Goal: Transaction & Acquisition: Purchase product/service

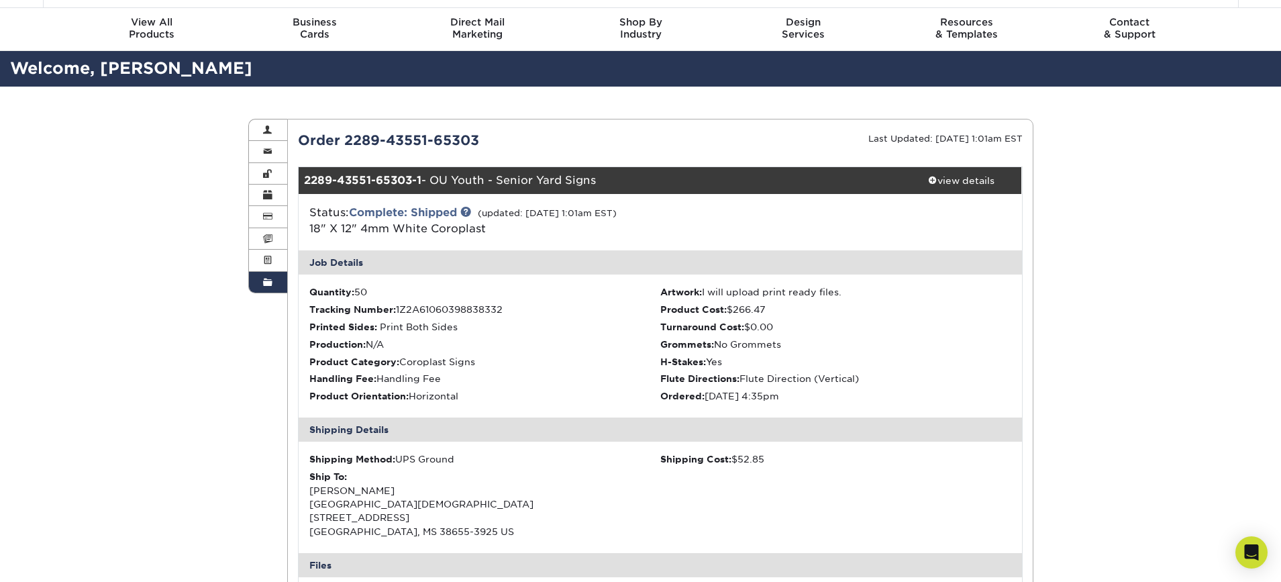
scroll to position [36, 0]
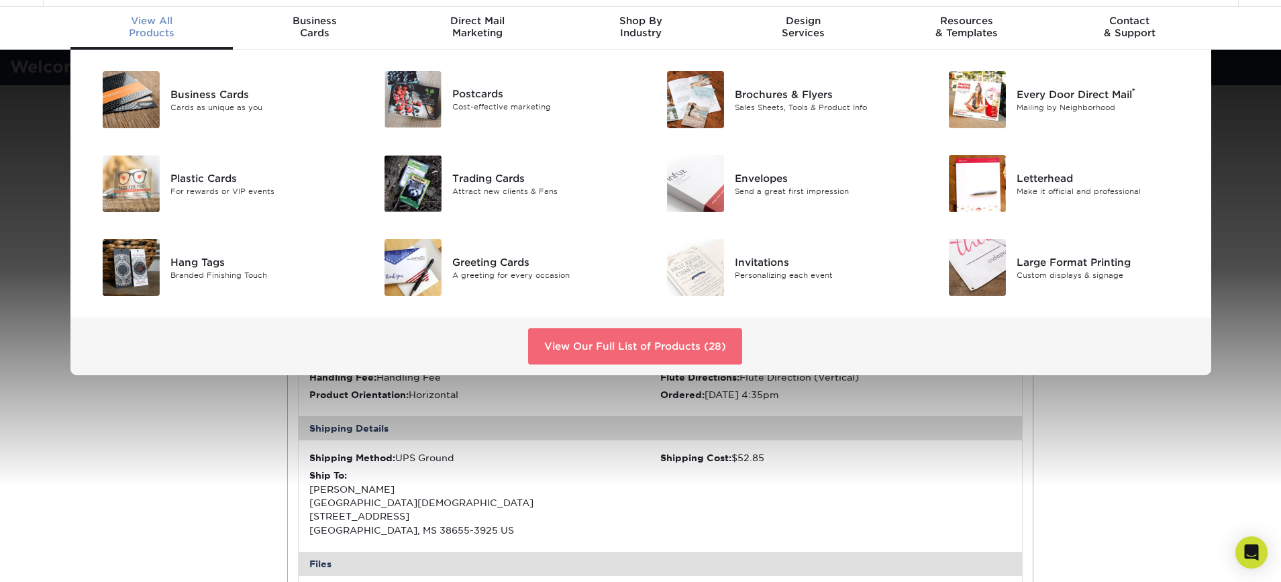
click at [628, 346] on link "View Our Full List of Products (28)" at bounding box center [635, 346] width 214 height 36
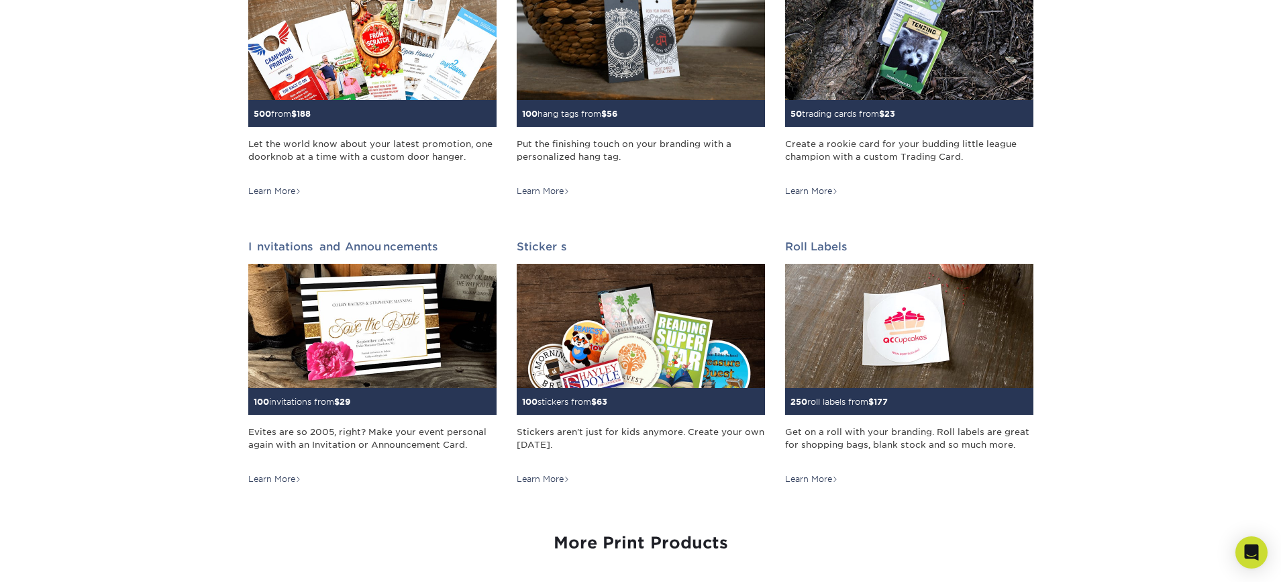
scroll to position [1421, 0]
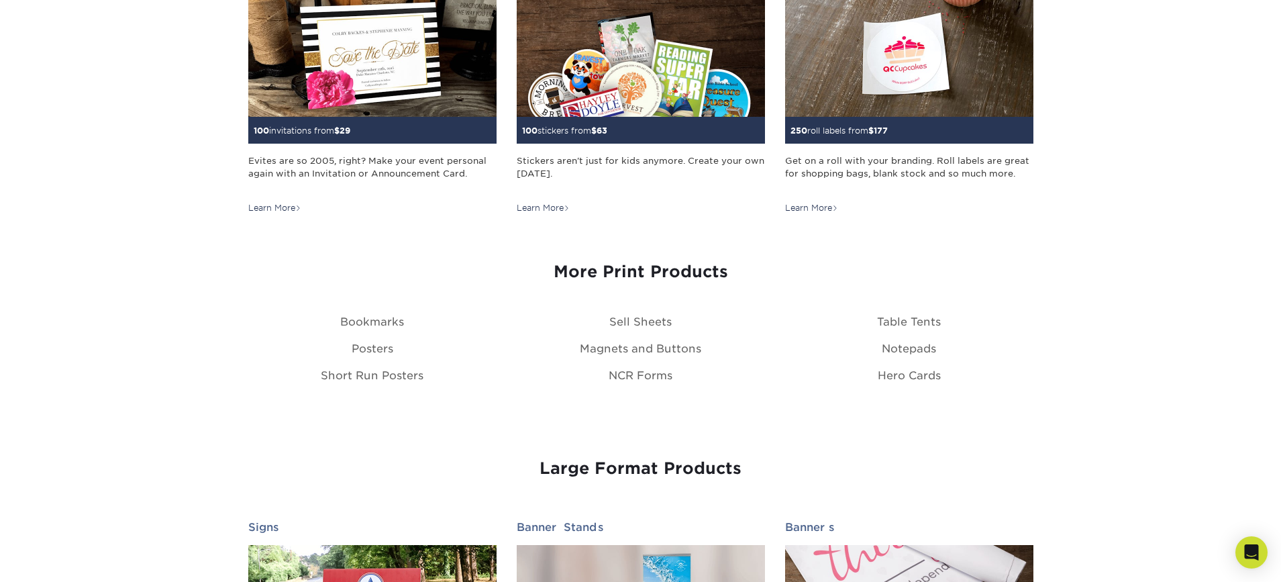
drag, startPoint x: 1076, startPoint y: 392, endPoint x: 783, endPoint y: 360, distance: 294.9
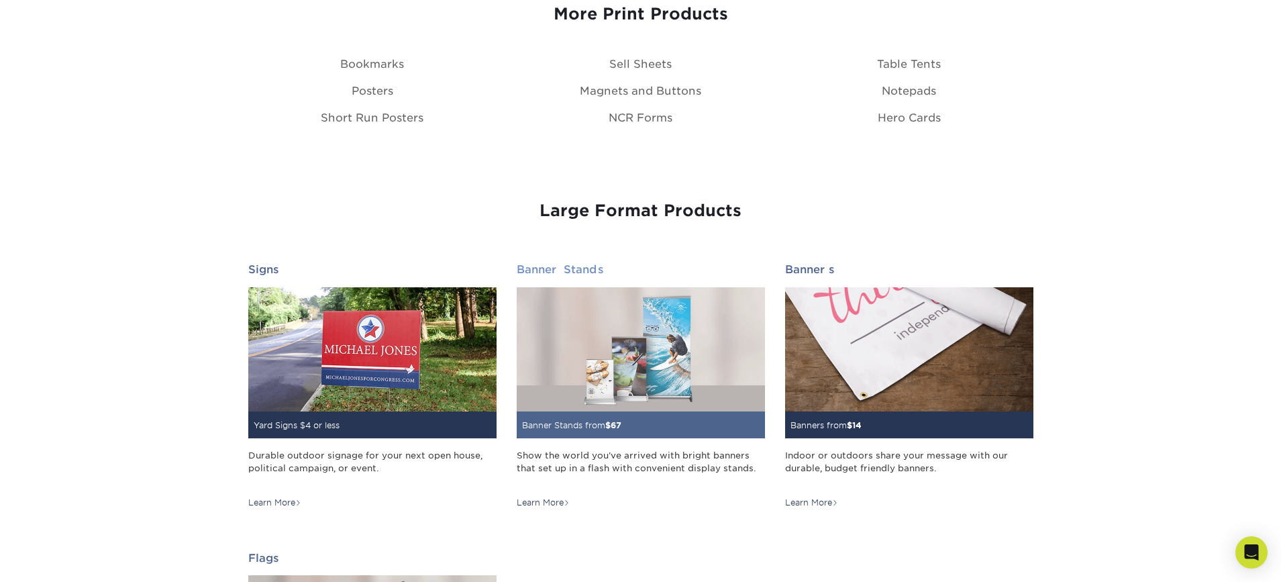
scroll to position [1687, 0]
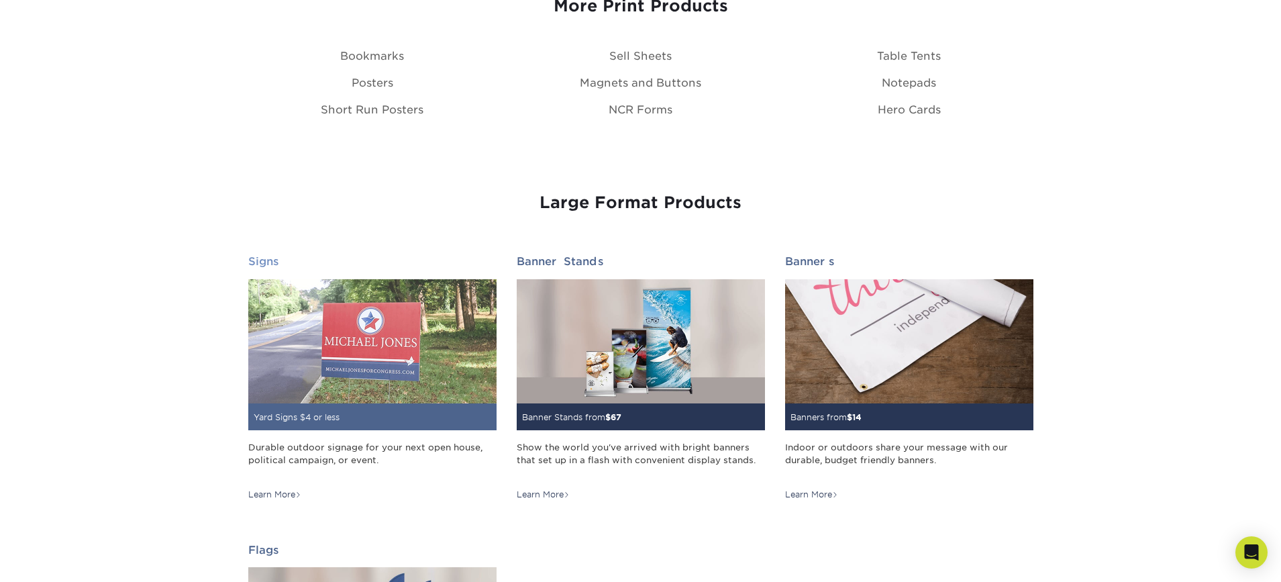
click at [409, 341] on img at bounding box center [372, 341] width 248 height 124
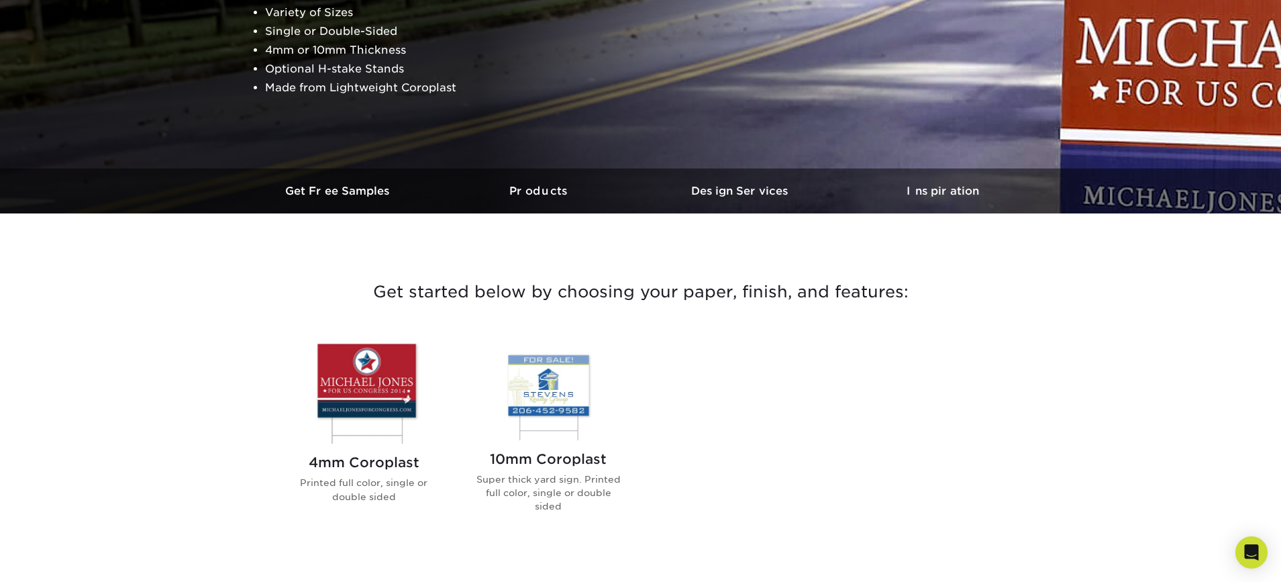
scroll to position [303, 0]
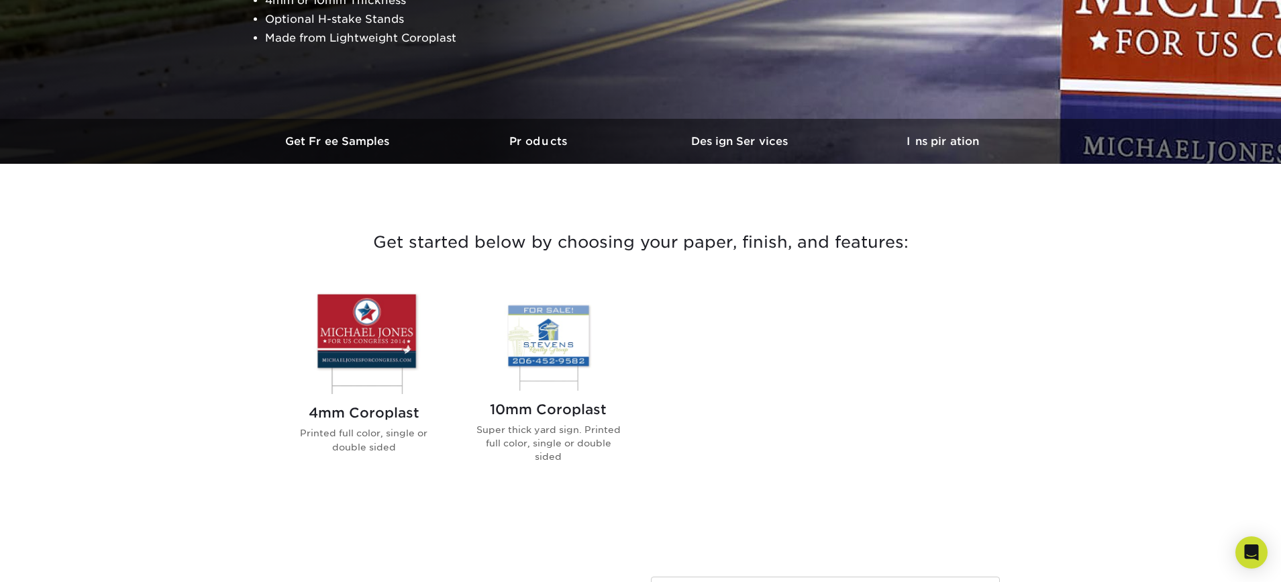
click at [349, 335] on img at bounding box center [364, 341] width 152 height 105
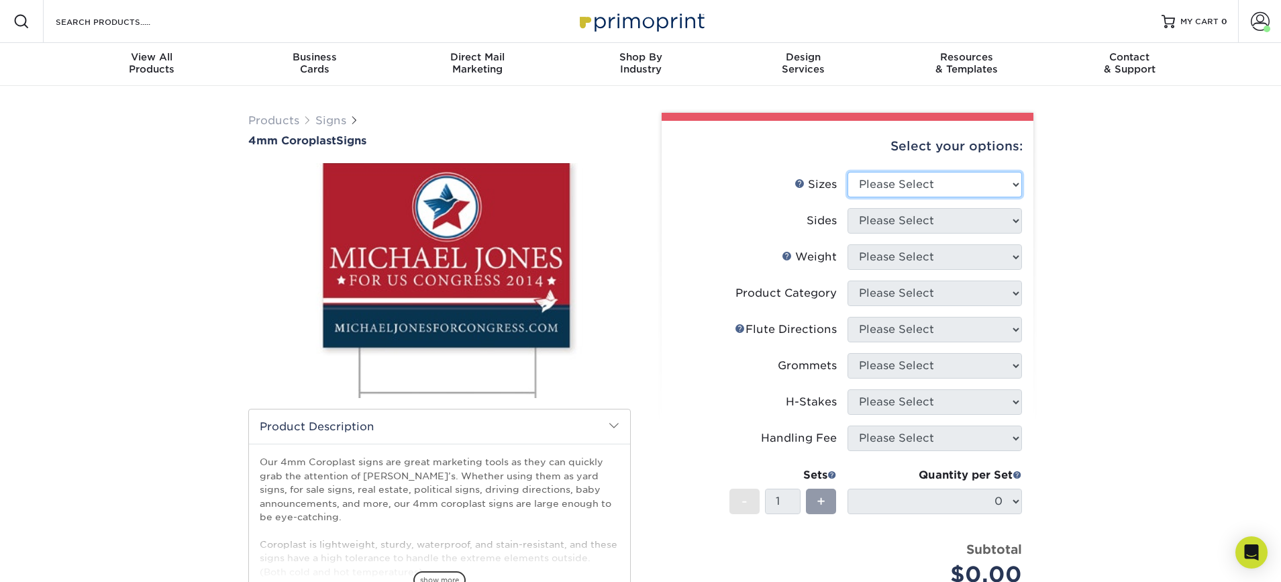
select select "12.00x18.00"
select select "13abbda7-1d64-4f25-8bb2-c179b224825d"
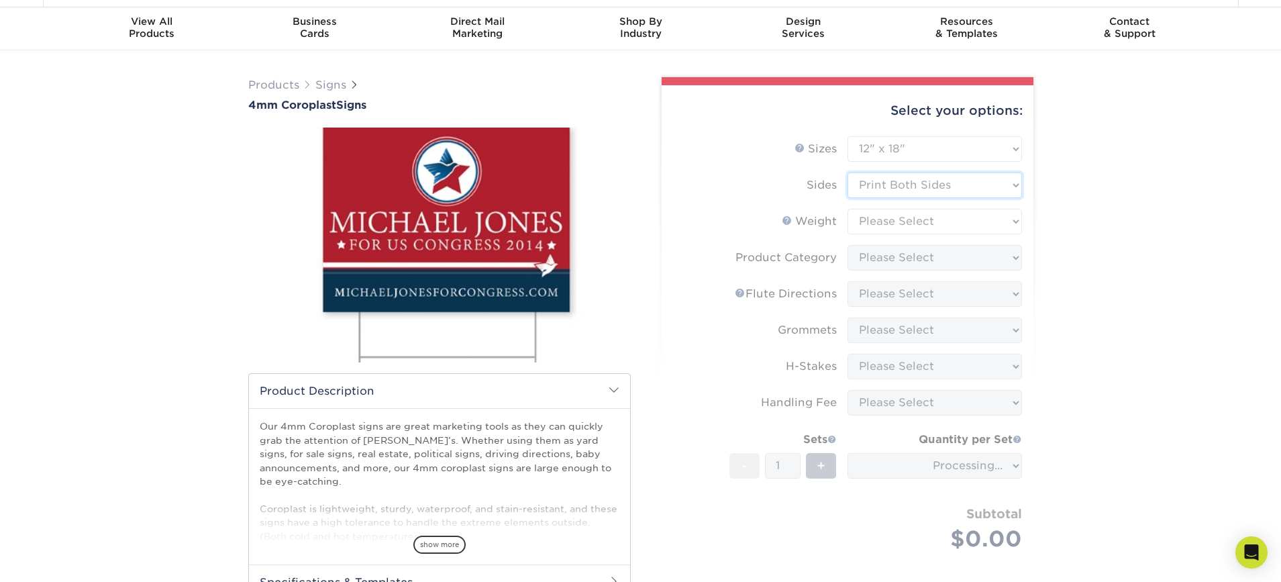
scroll to position [43, 0]
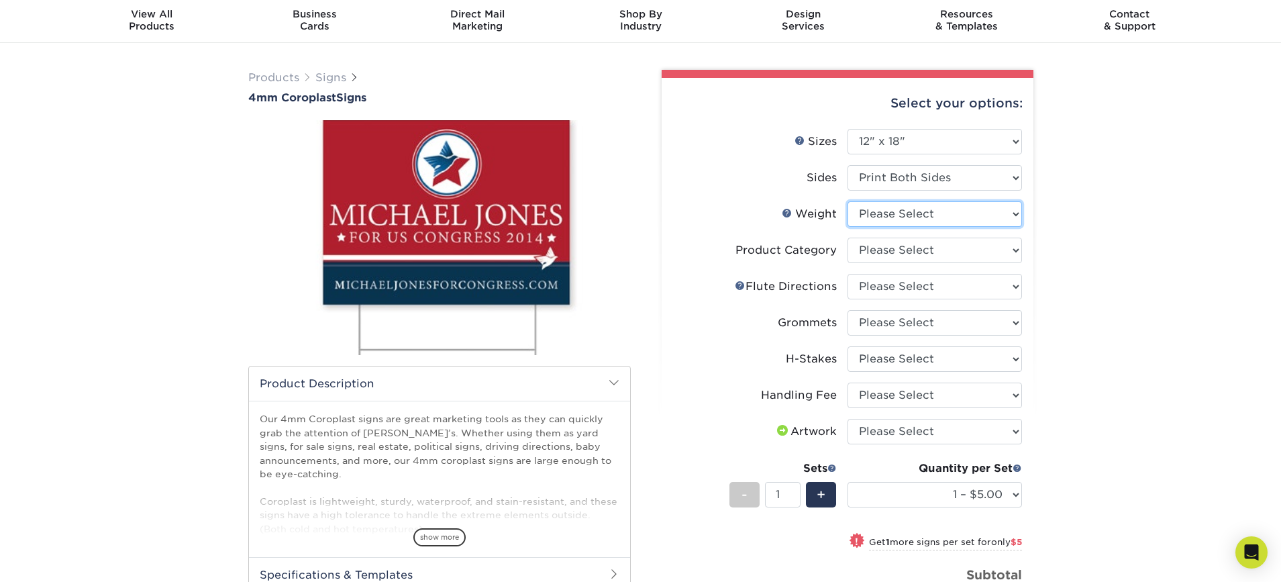
select select "4CORO"
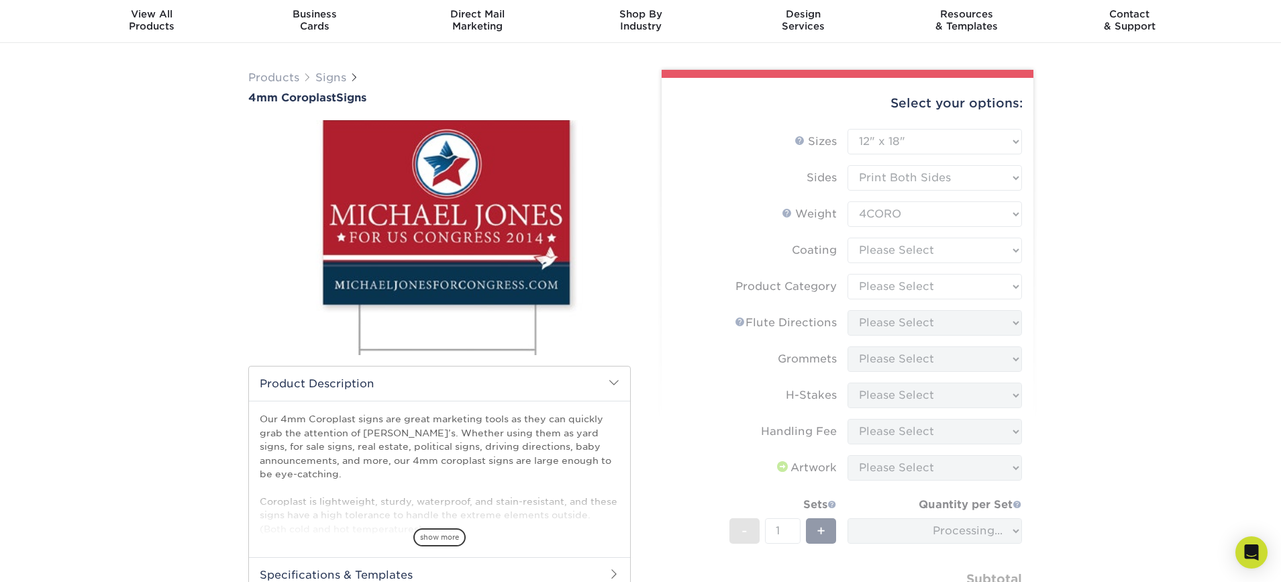
click at [805, 138] on form "Sizes Help Sizes Please Select 12" x 18" 18" x 24" 24" x 24" 24" x 36" Sides Pl…" at bounding box center [847, 394] width 350 height 531
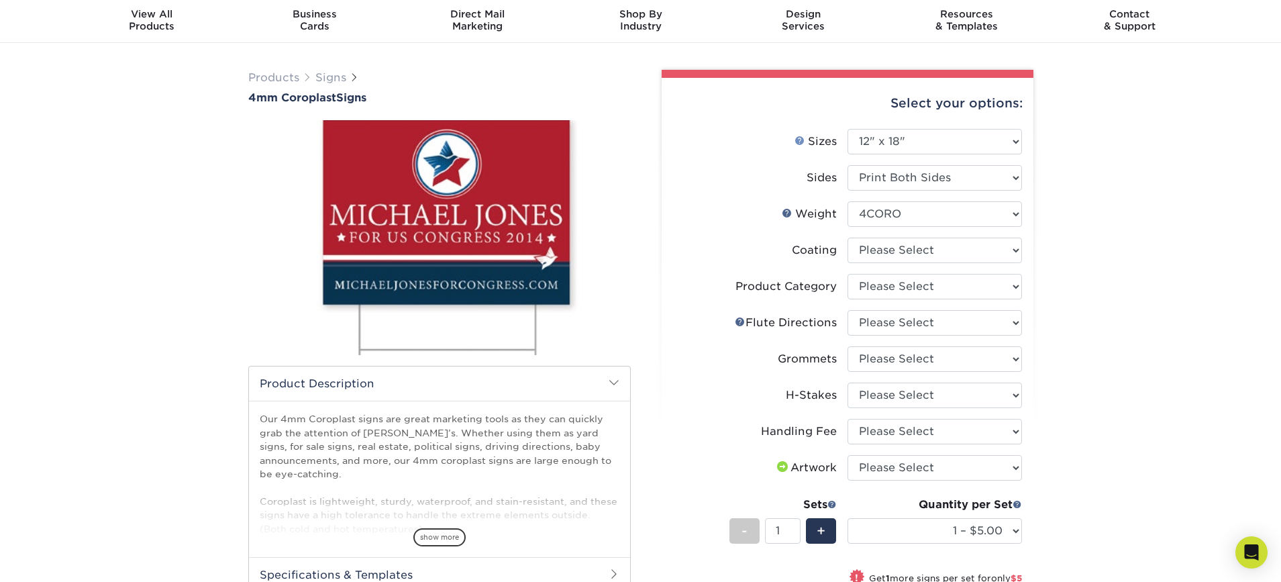
click at [800, 141] on link "Sizes Help" at bounding box center [799, 140] width 11 height 11
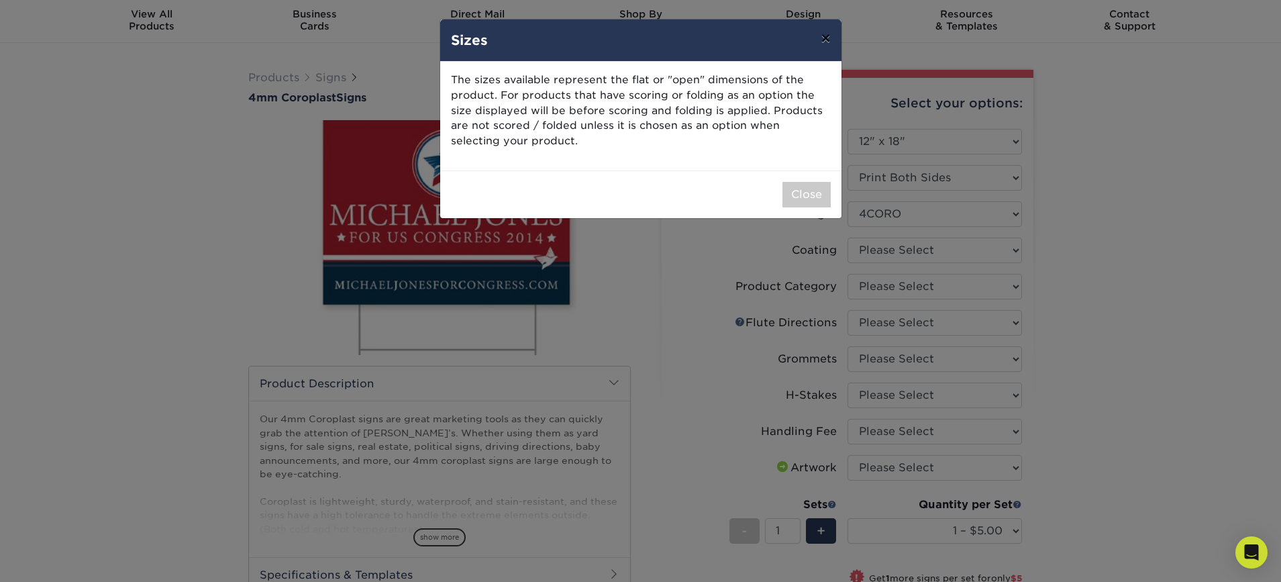
click at [826, 34] on button "×" at bounding box center [825, 38] width 31 height 38
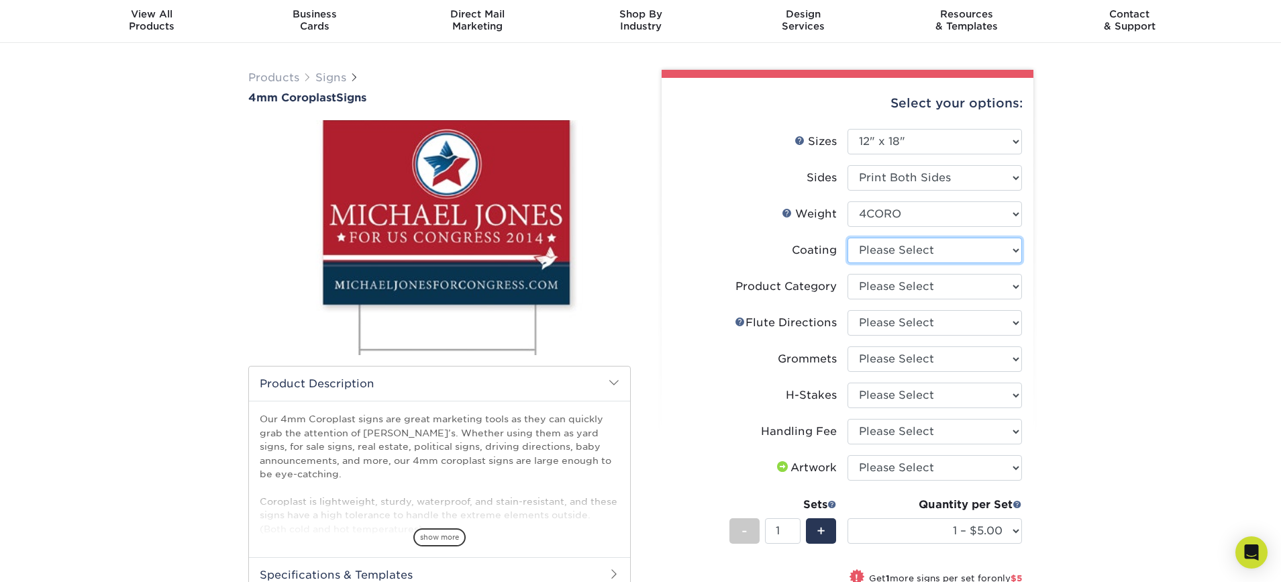
select select "3e7618de-abca-4bda-9f97-8b9129e913d8"
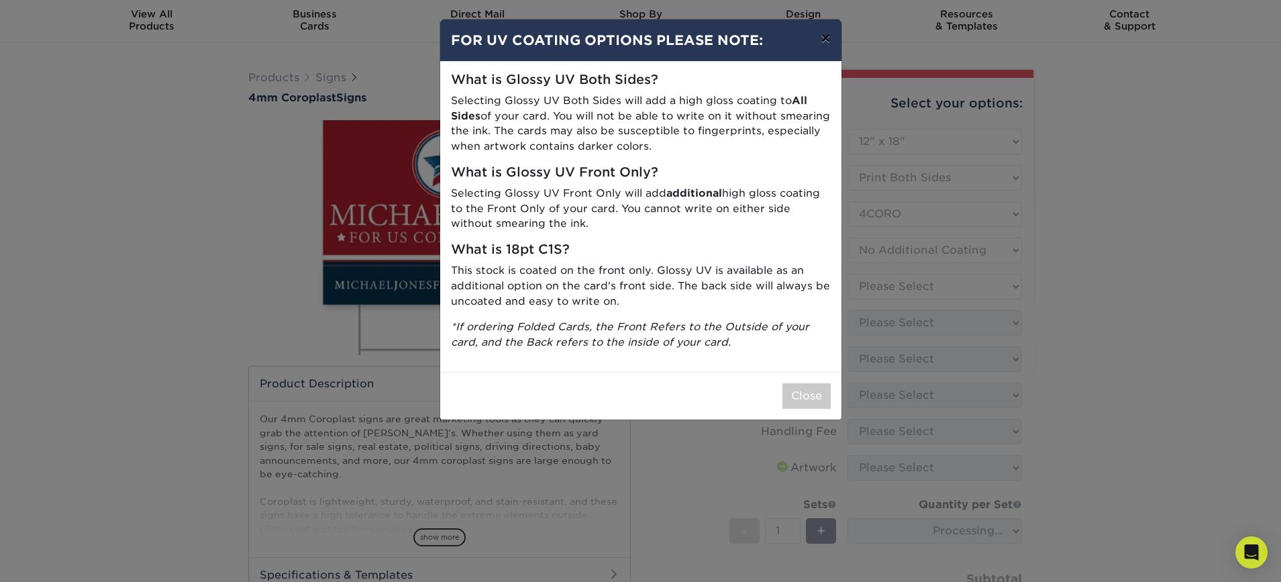
click at [827, 39] on button "×" at bounding box center [825, 38] width 31 height 38
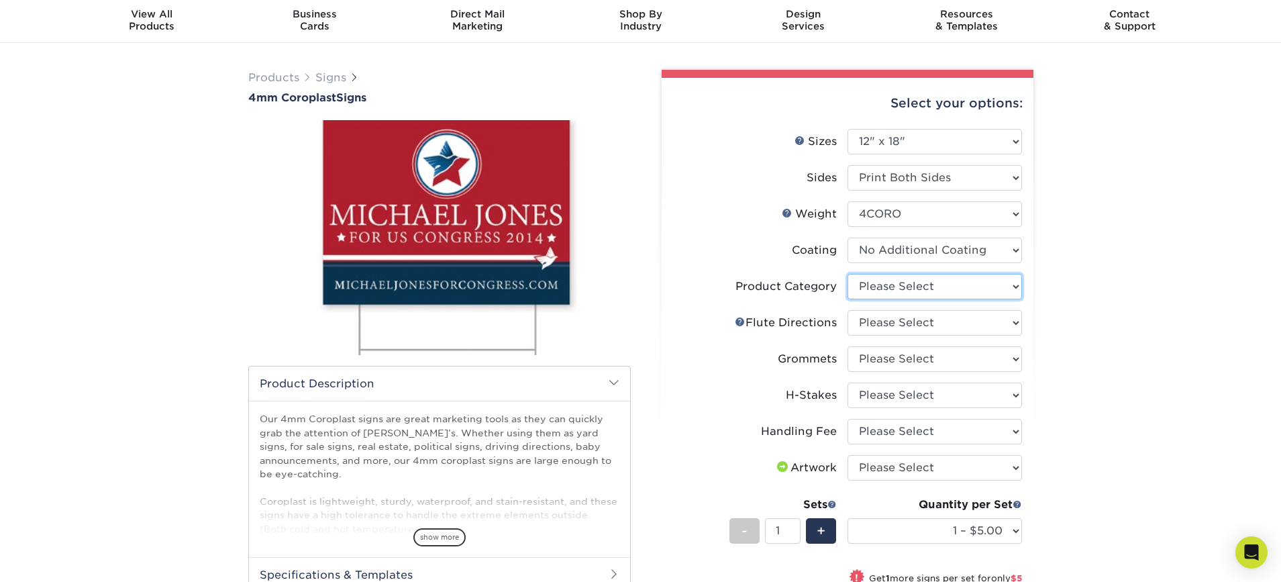
select select "b3582ed5-6912-492c-8440-2cc51afdb8e1"
click at [742, 319] on link "Flute Help" at bounding box center [740, 321] width 11 height 11
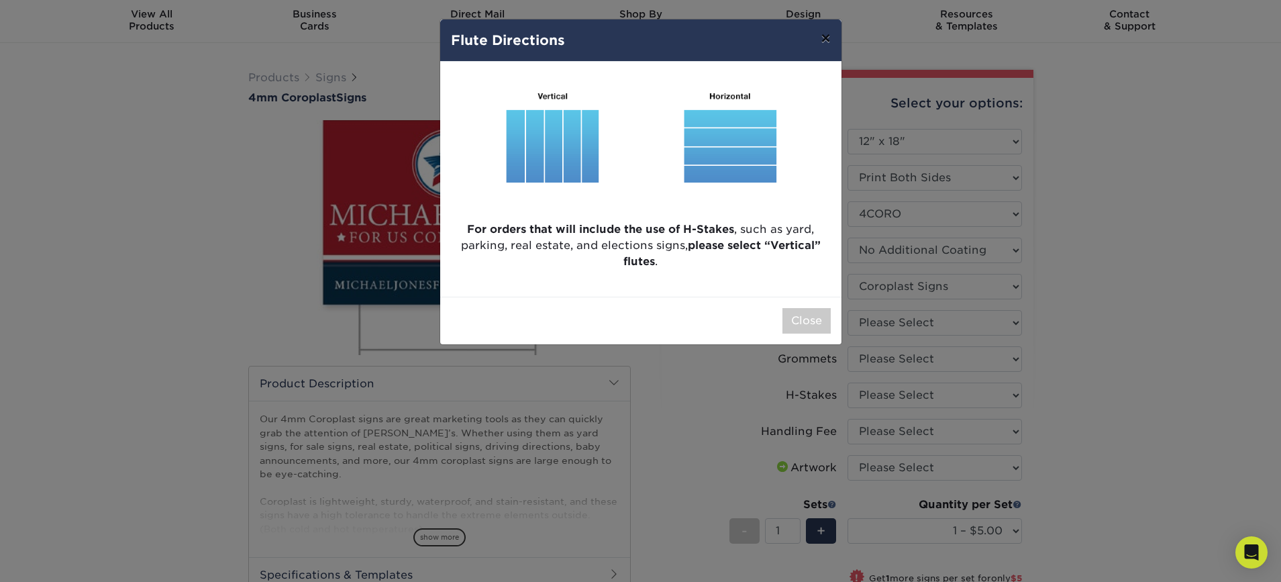
click at [827, 40] on button "×" at bounding box center [825, 38] width 31 height 38
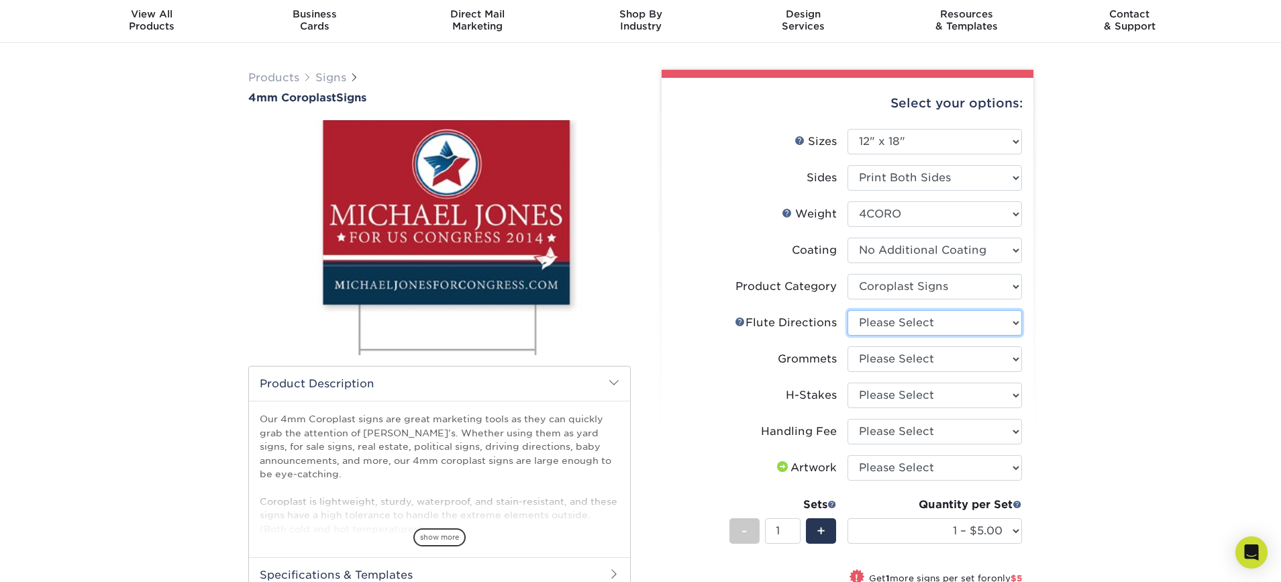
select select "b9474d6d-25b7-40b8-b284-85b7690982f8"
click at [738, 319] on link "Flute Help" at bounding box center [740, 321] width 11 height 11
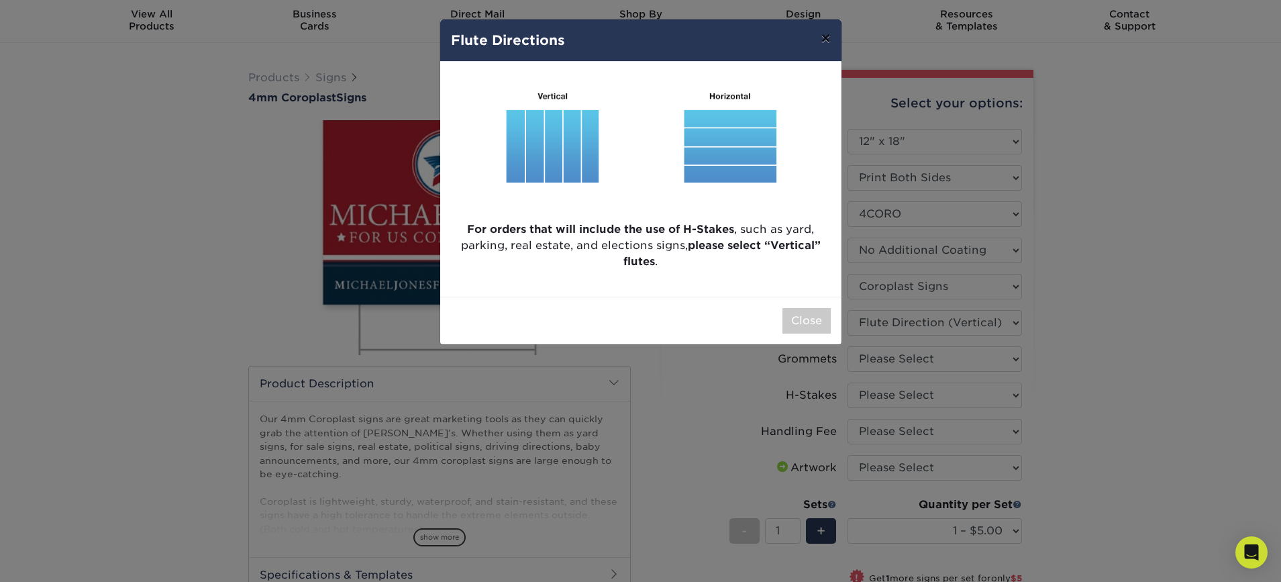
click at [823, 40] on button "×" at bounding box center [825, 38] width 31 height 38
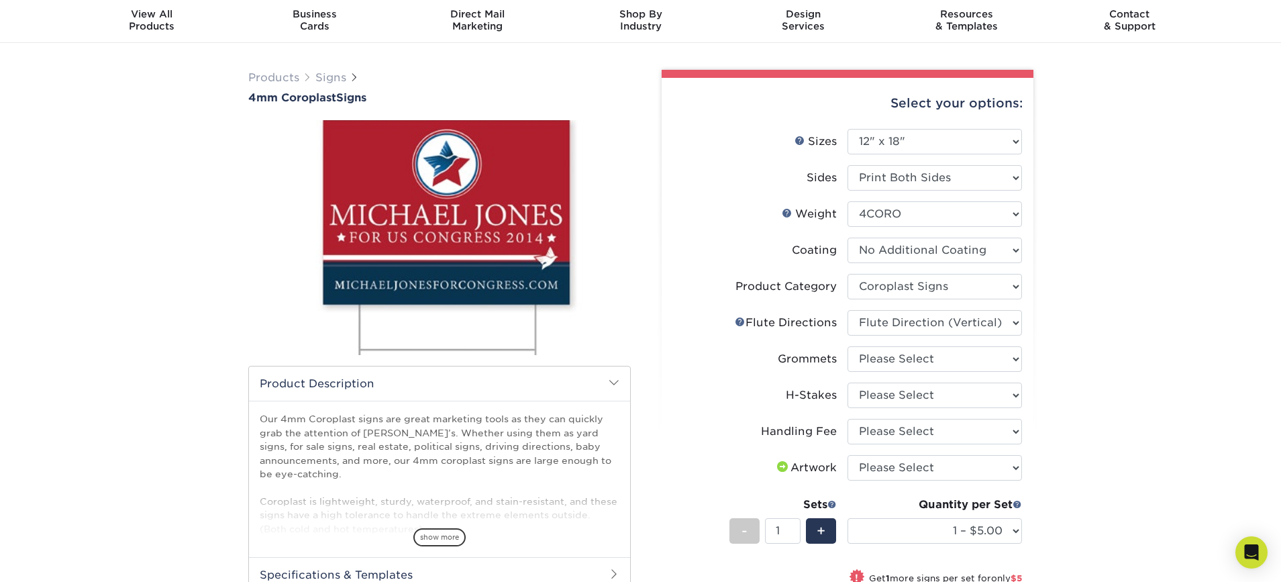
select select "90d329df-db80-4206-b821-ff9d3f363977"
select select "8c85e97e-8b3a-46d2-b88d-acee5fa20222"
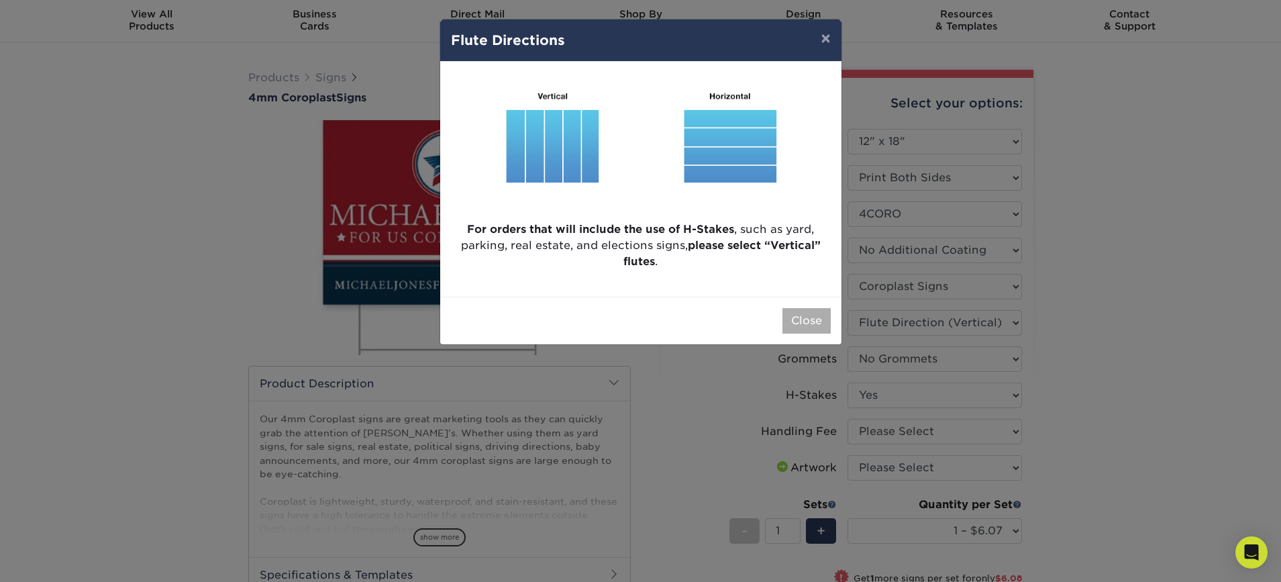
drag, startPoint x: 719, startPoint y: 323, endPoint x: 797, endPoint y: 321, distance: 78.5
click at [719, 323] on div "Close" at bounding box center [640, 321] width 401 height 48
click at [801, 321] on button "Close" at bounding box center [806, 320] width 48 height 25
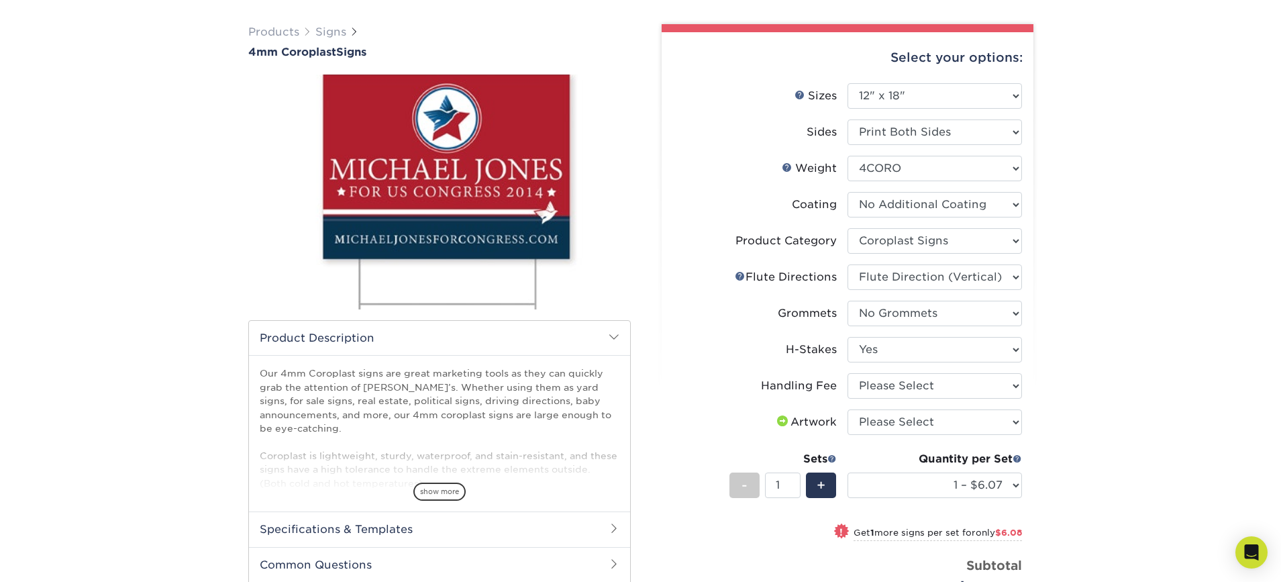
scroll to position [95, 0]
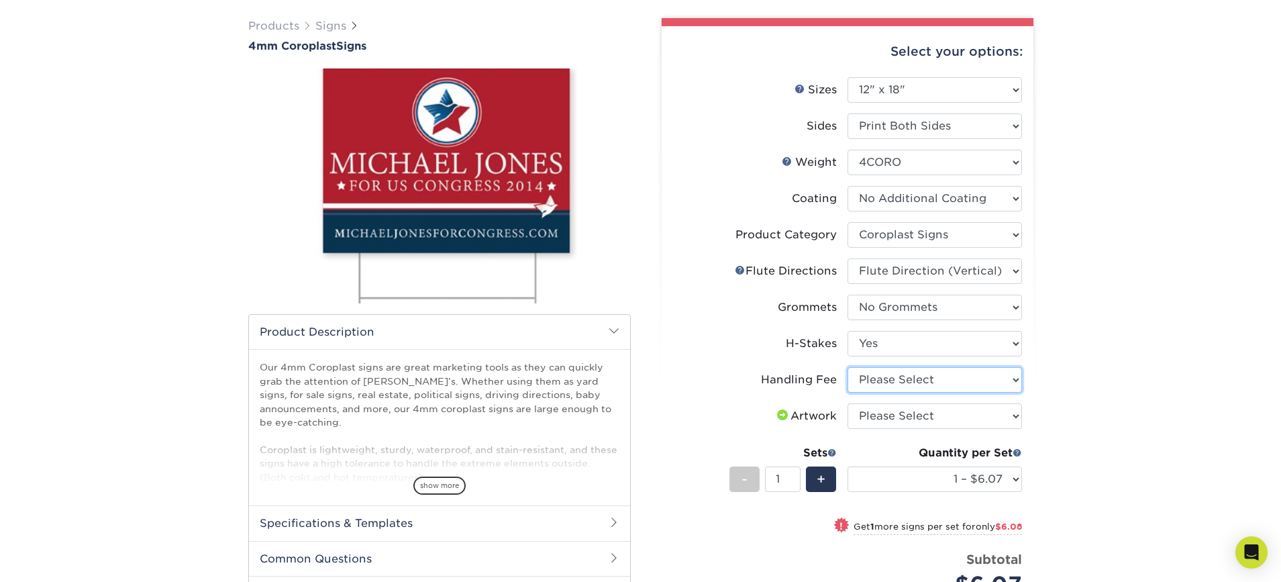
select select "ab74c079-444c-4260-ae6a-e09bdee8073c"
select select "upload"
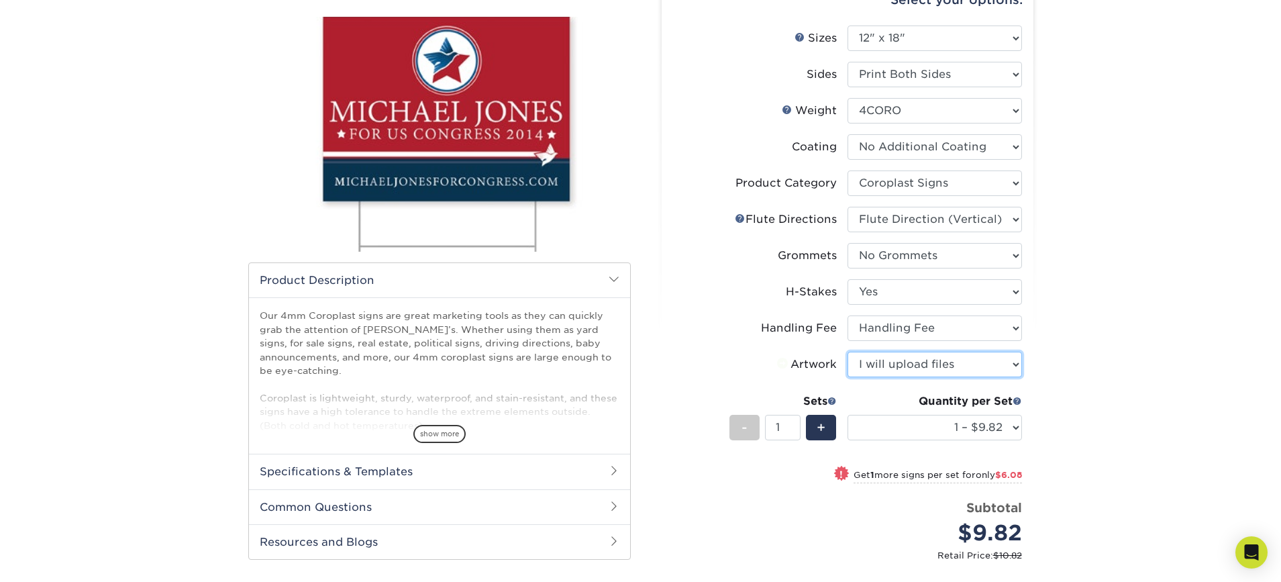
scroll to position [161, 0]
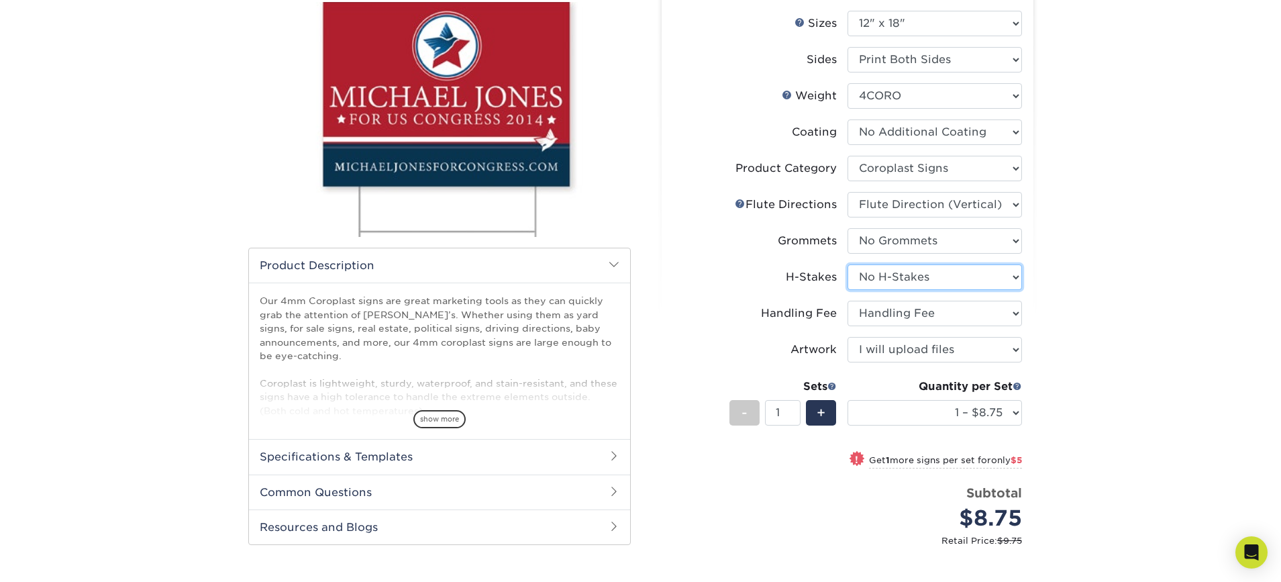
select select "8c85e97e-8b3a-46d2-b88d-acee5fa20222"
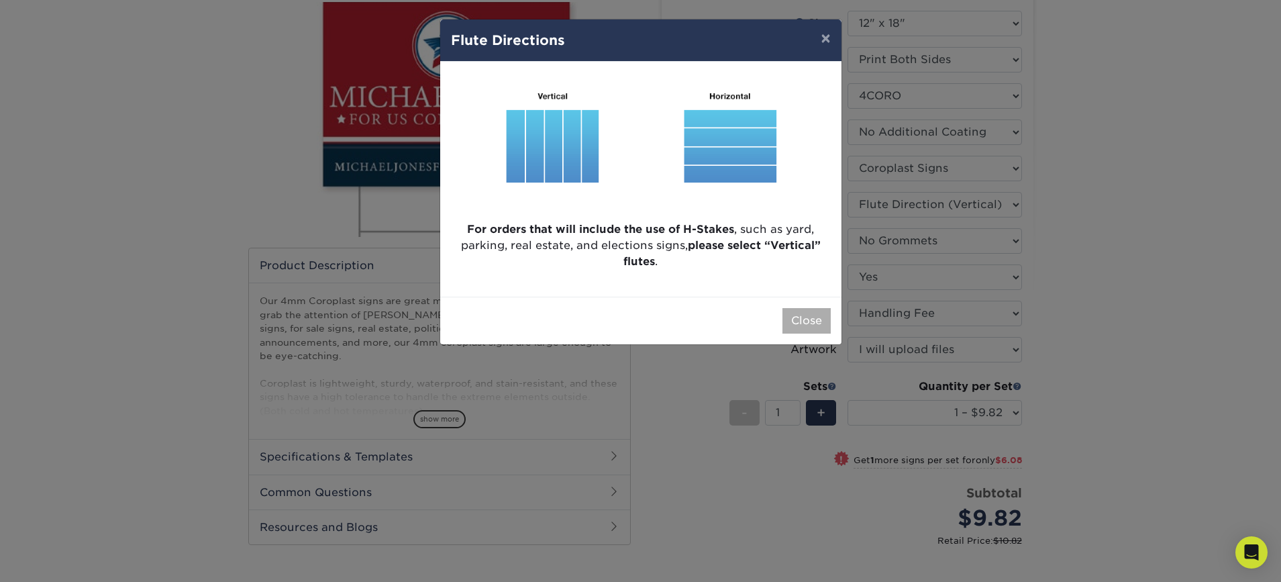
click at [803, 328] on button "Close" at bounding box center [806, 320] width 48 height 25
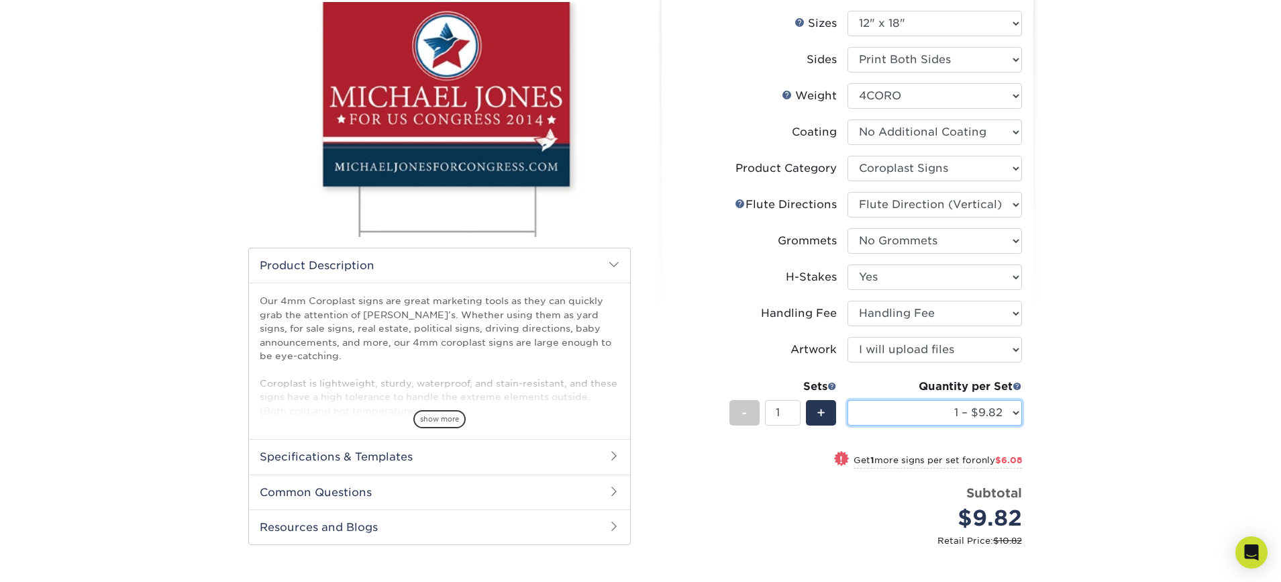
select select "50 – $273.68"
click at [1090, 446] on div "Products Signs 4mm Coroplast Signs /" at bounding box center [640, 335] width 1281 height 821
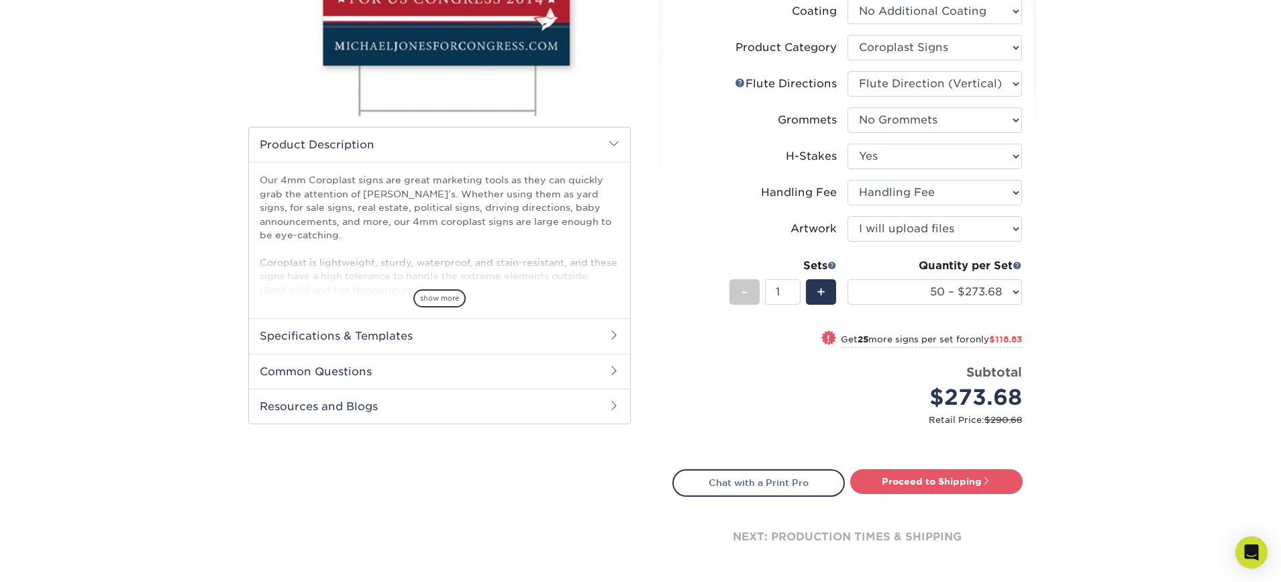
scroll to position [281, 0]
click at [953, 483] on link "Proceed to Shipping" at bounding box center [936, 482] width 172 height 24
type input "Set 1"
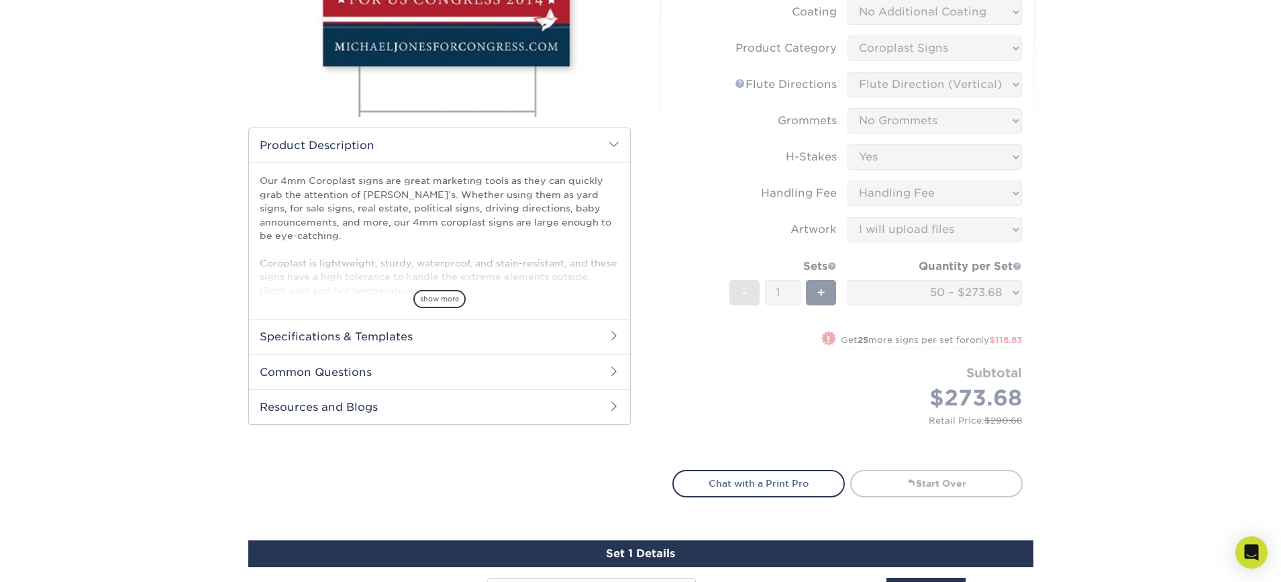
select select "241c5aba-f749-446f-aa9e-962c3a615cb1"
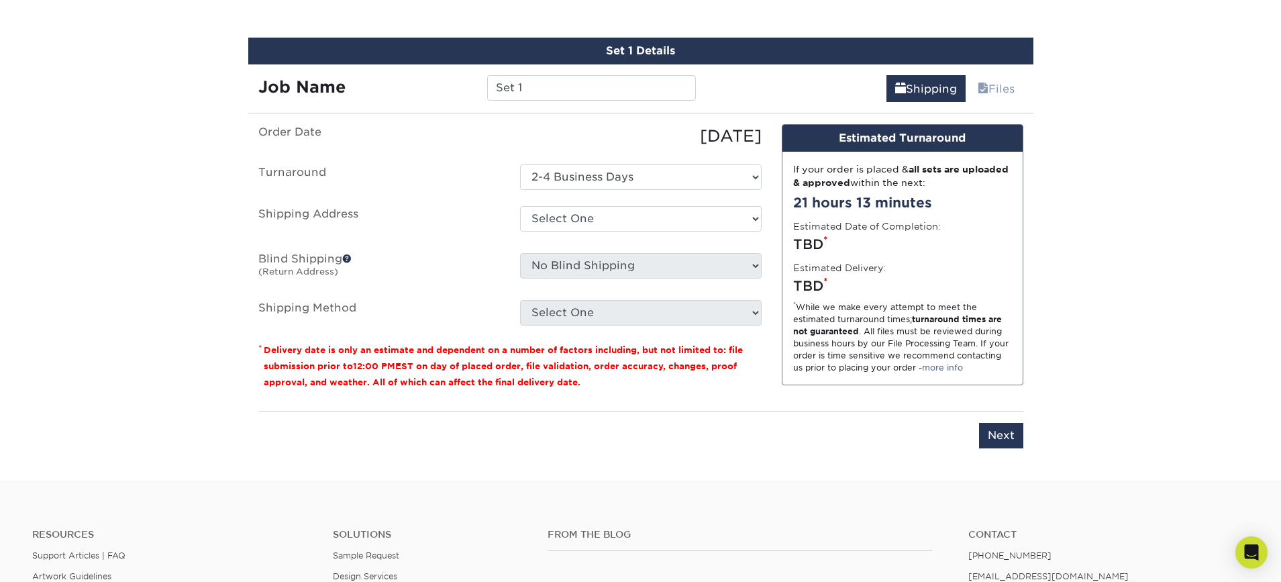
scroll to position [786, 0]
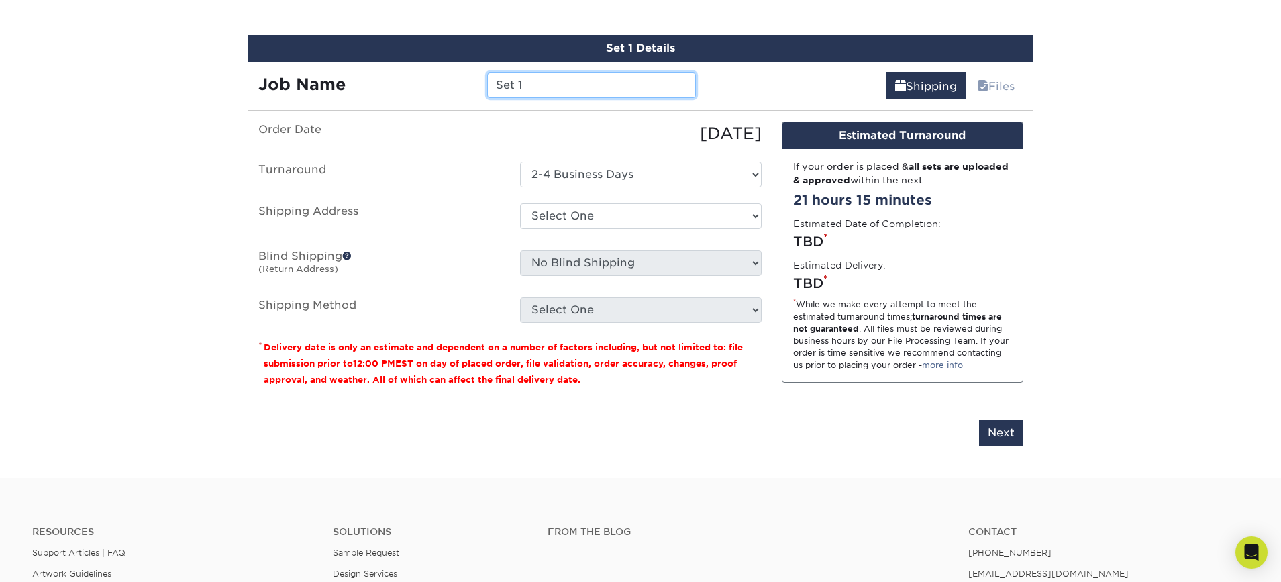
drag, startPoint x: 546, startPoint y: 83, endPoint x: 454, endPoint y: 85, distance: 92.6
click at [454, 85] on div "Job Name Set 1" at bounding box center [477, 84] width 458 height 25
type input "P"
type input "OU Youth - Senior Yard Sign"
click at [451, 165] on label "Turnaround" at bounding box center [379, 174] width 262 height 25
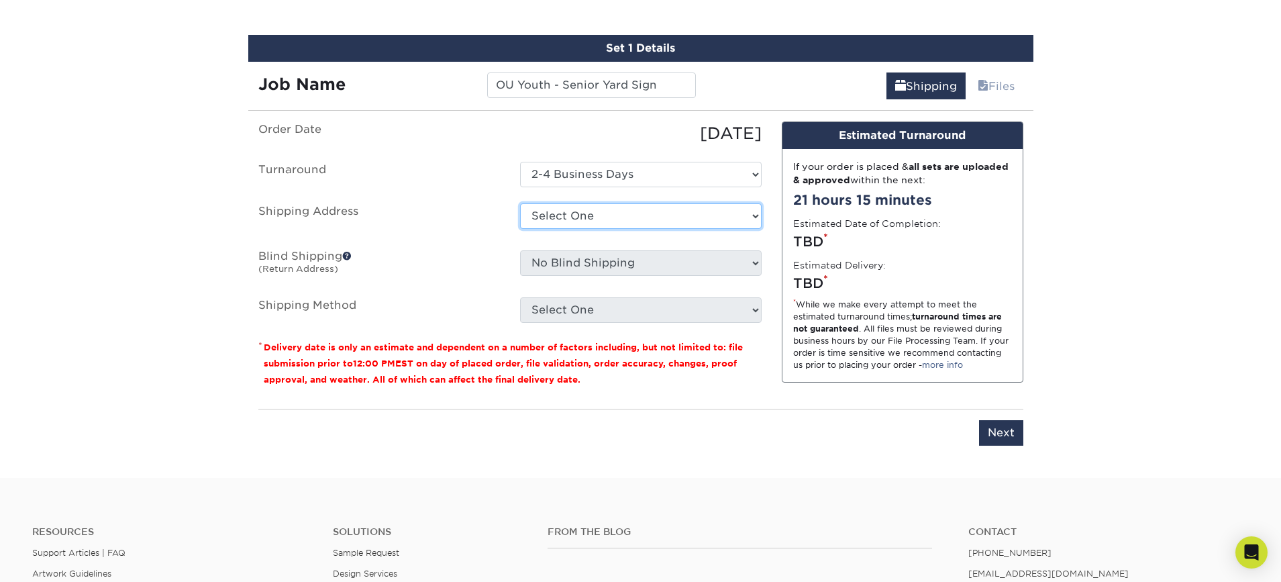
select select "77831"
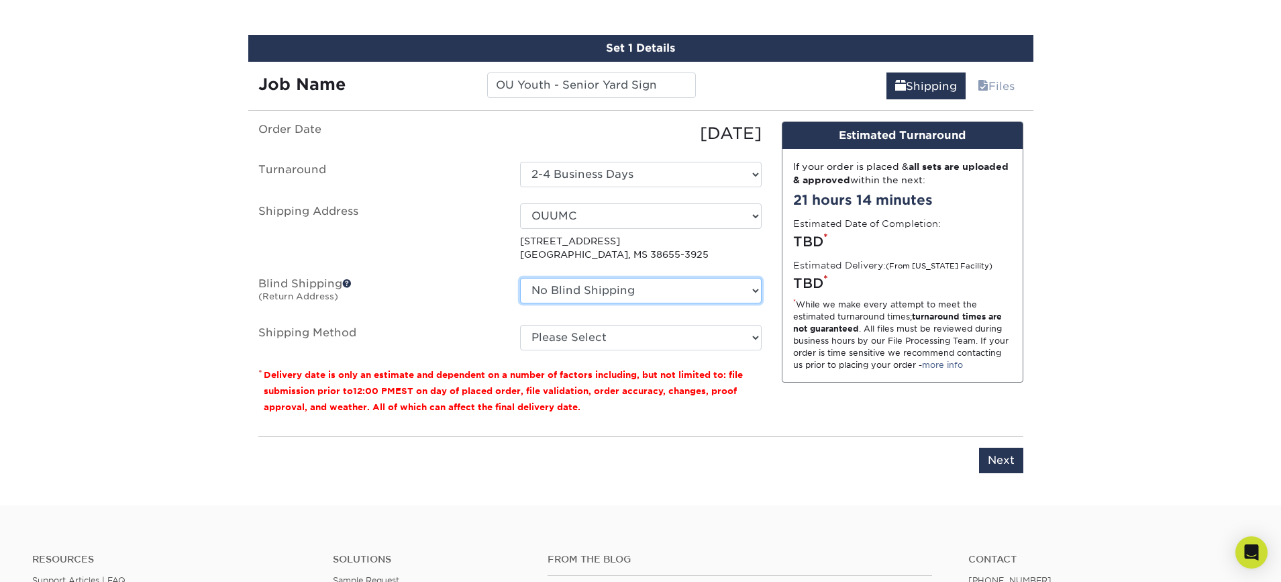
drag, startPoint x: 560, startPoint y: 286, endPoint x: 480, endPoint y: 291, distance: 80.0
click at [480, 291] on li "Blind Shipping (Return Address) No Blind Shipping Cass + Martin Realestate Cass…" at bounding box center [509, 293] width 523 height 31
select select "03"
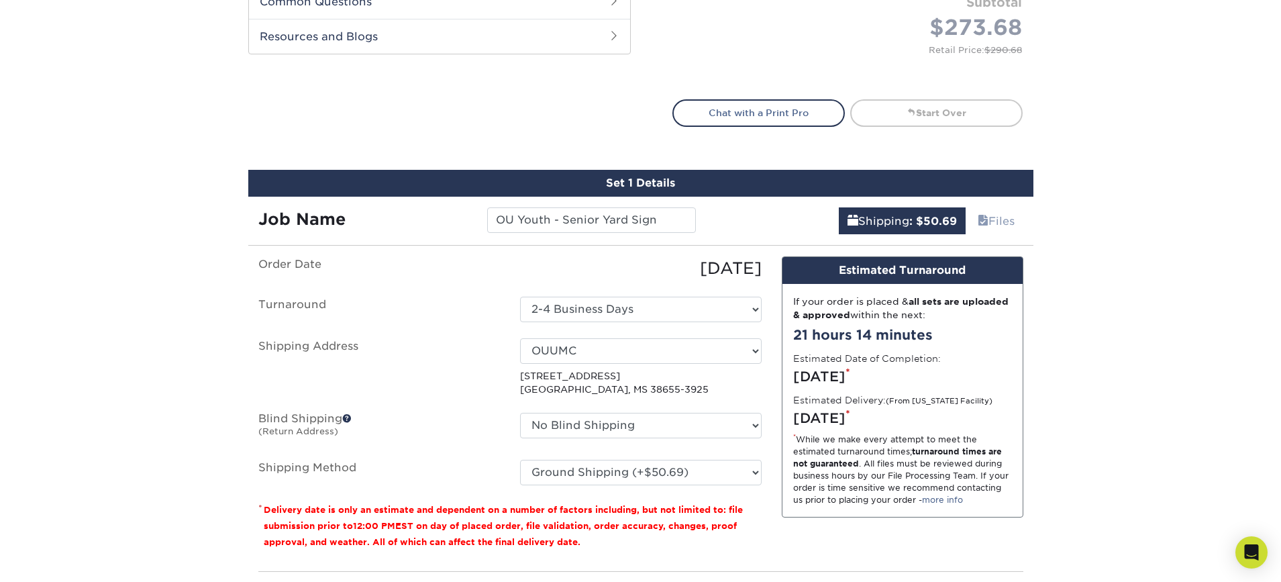
scroll to position [737, 0]
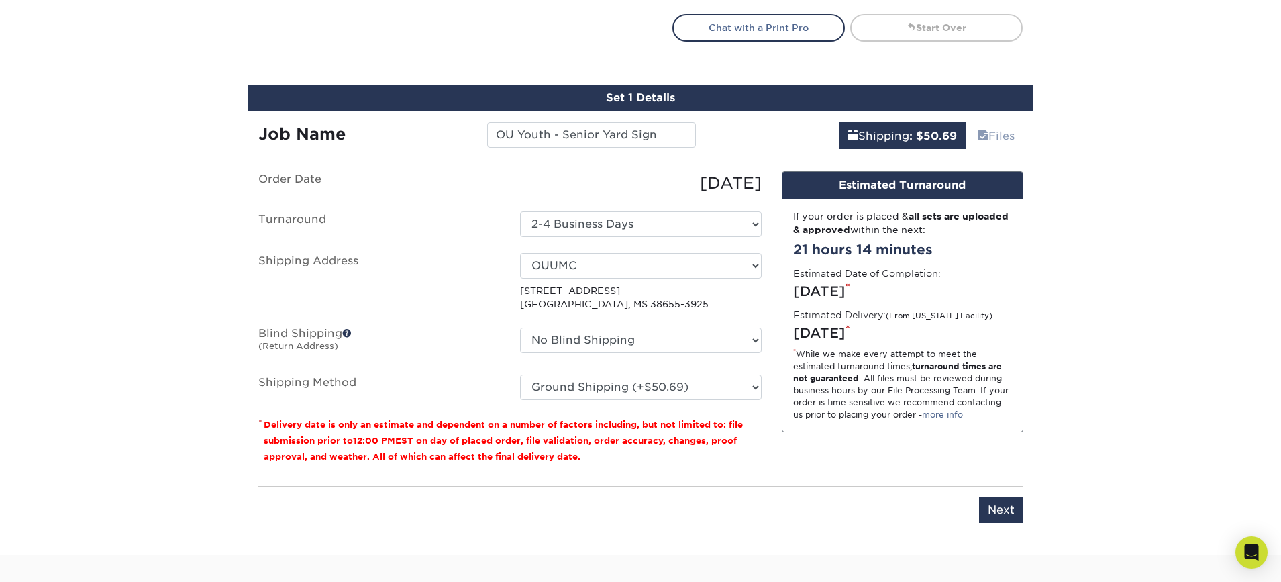
click at [1006, 507] on input "Next" at bounding box center [1001, 509] width 44 height 25
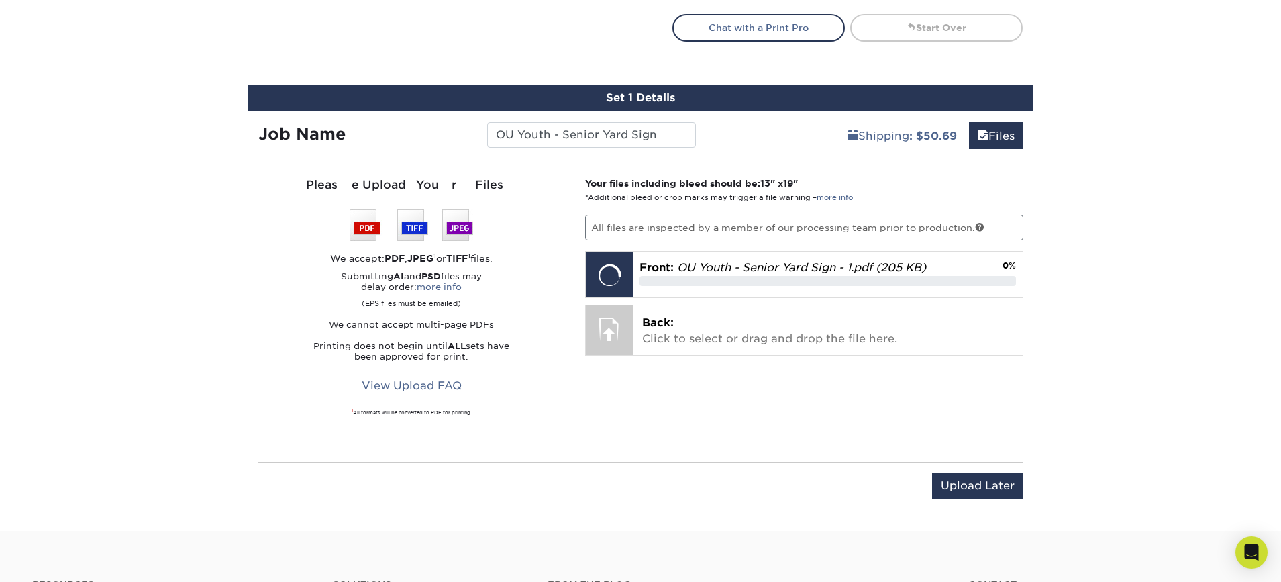
scroll to position [730, 0]
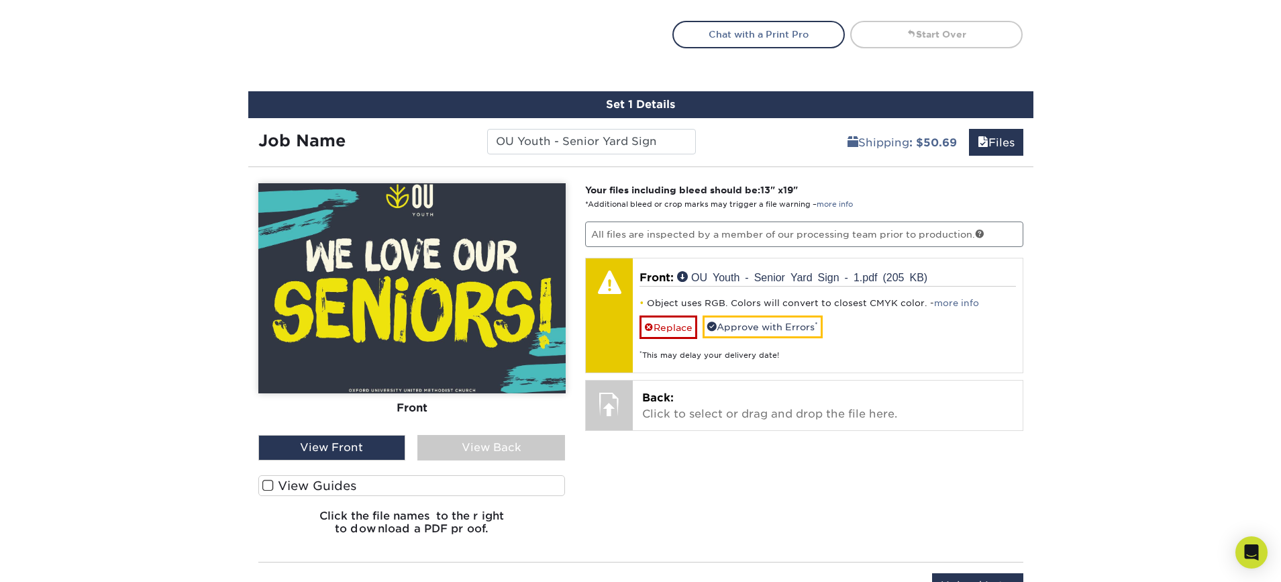
click at [317, 483] on label "View Guides" at bounding box center [411, 485] width 307 height 21
click at [0, 0] on input "View Guides" at bounding box center [0, 0] width 0 height 0
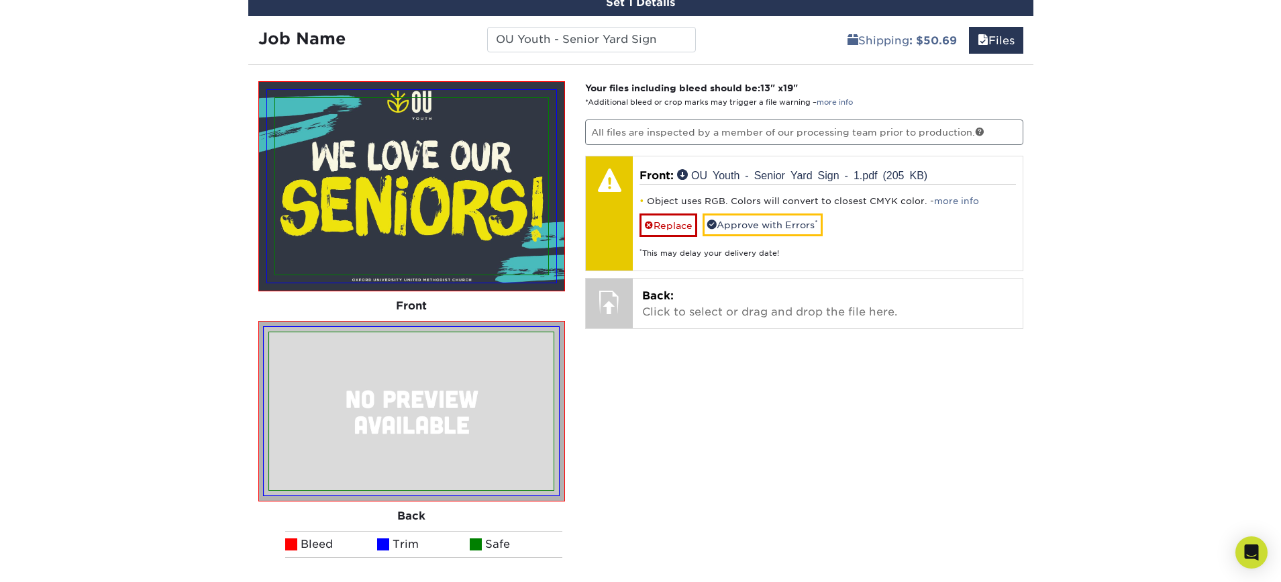
scroll to position [817, 0]
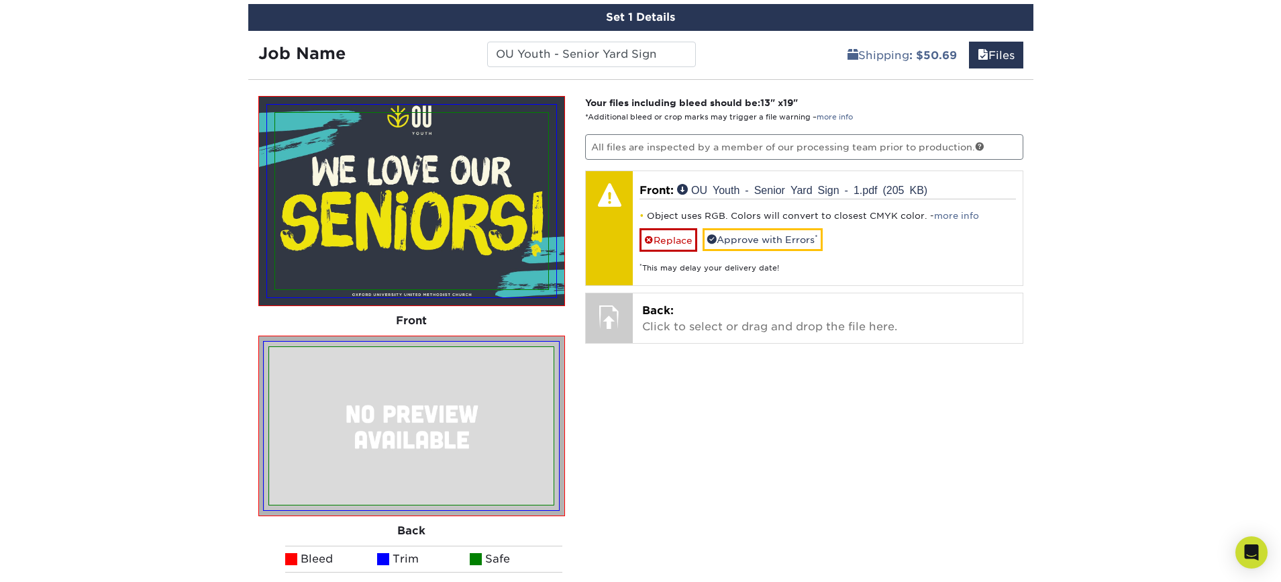
click at [211, 437] on div "Products Signs 4mm Coroplast Signs /" at bounding box center [640, 10] width 1281 height 1483
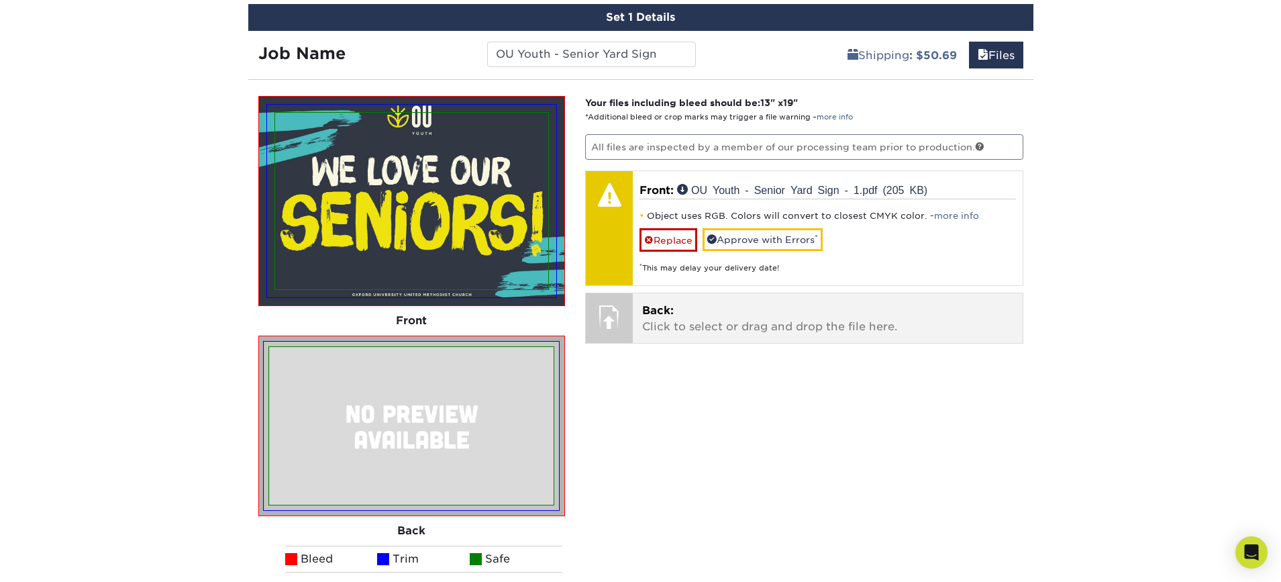
click at [666, 241] on link "Replace" at bounding box center [668, 239] width 58 height 23
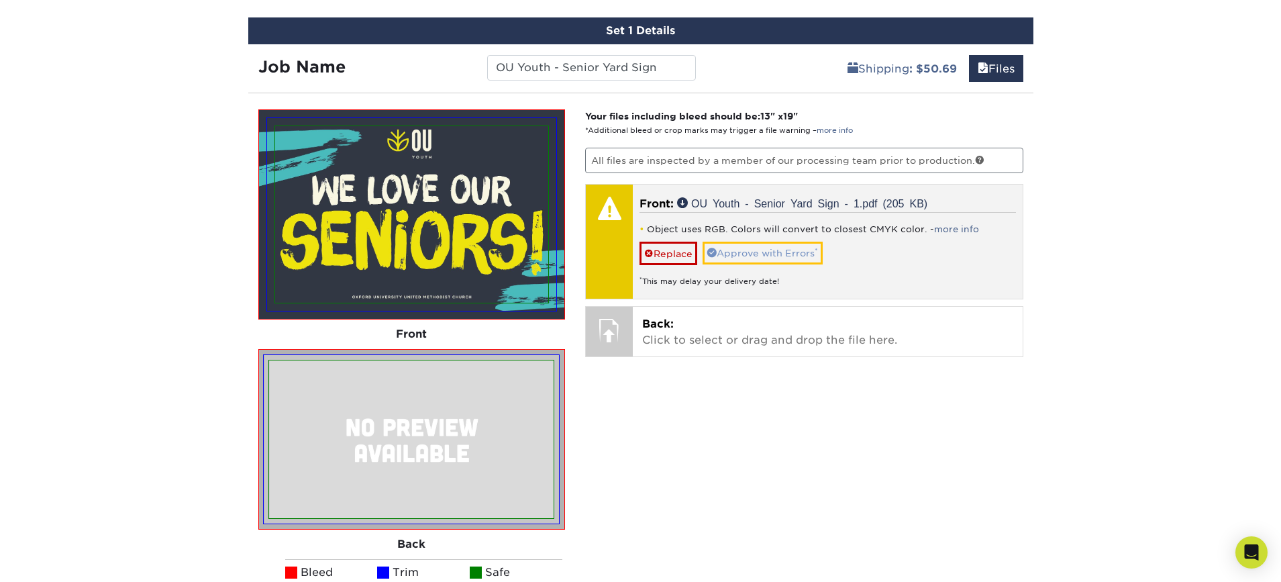
scroll to position [802, 1]
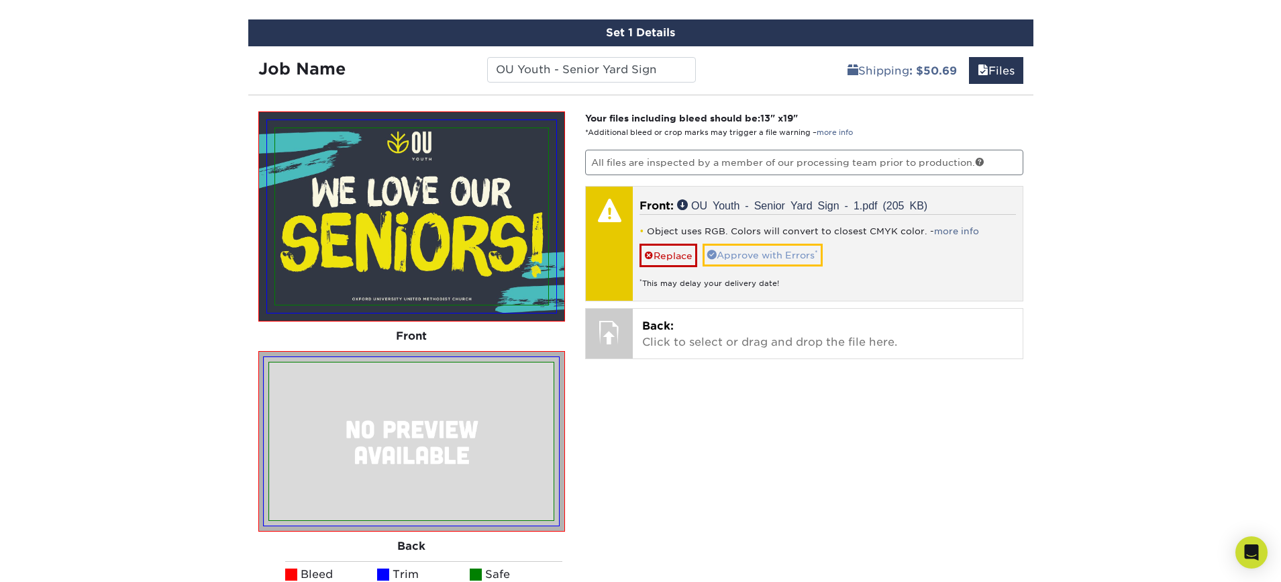
click at [762, 251] on link "Approve with Errors *" at bounding box center [762, 255] width 120 height 23
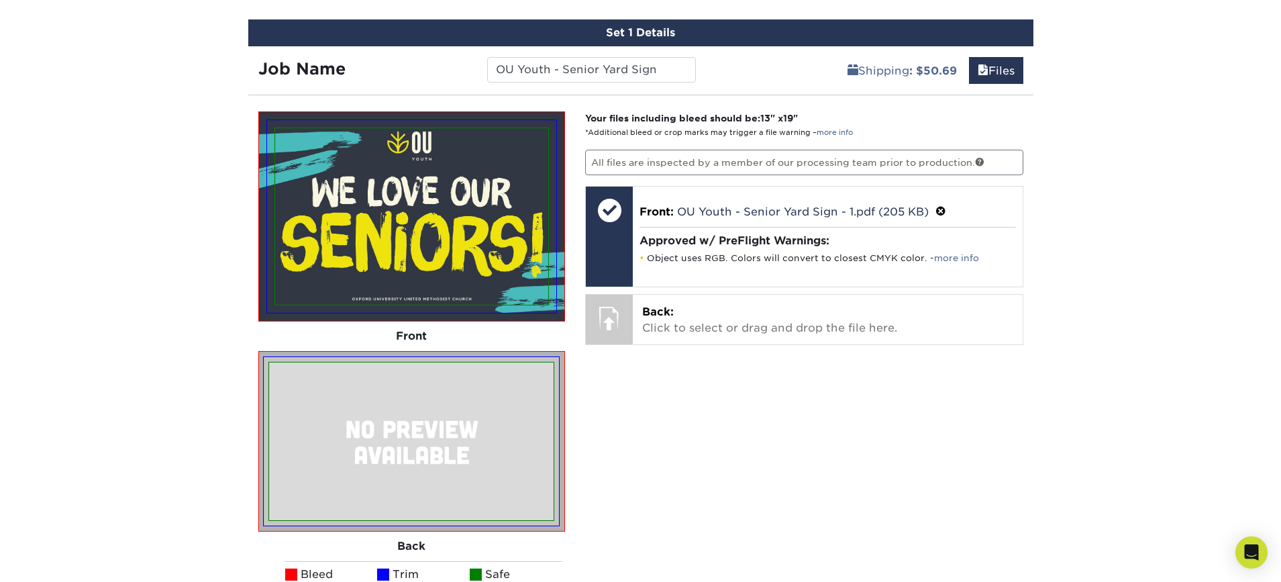
scroll to position [802, 0]
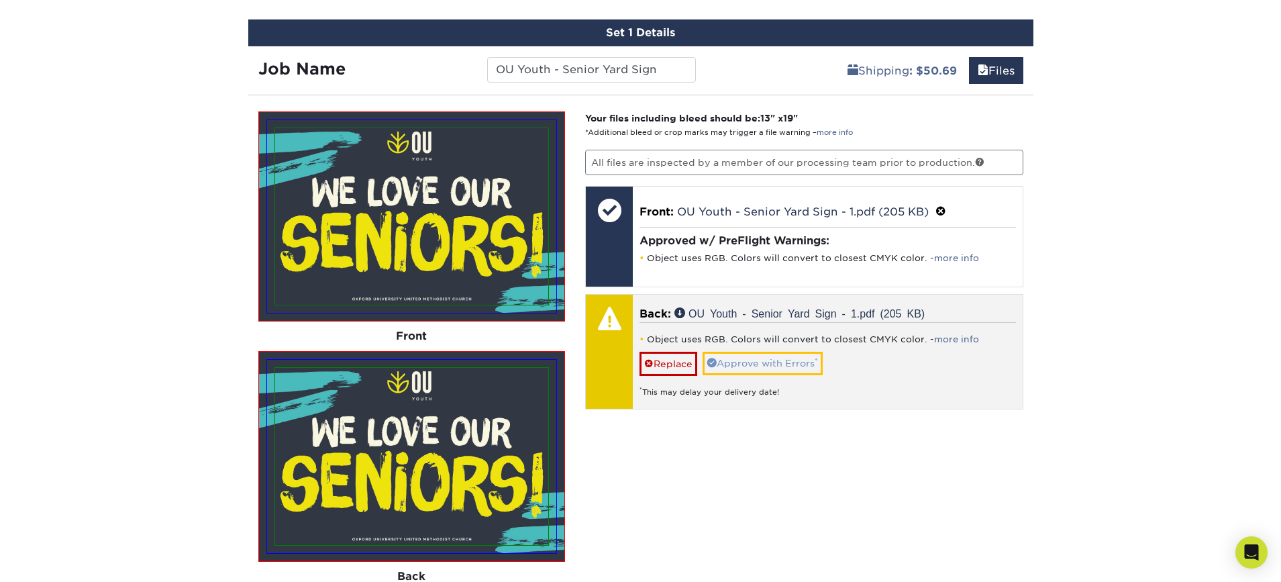
click at [728, 360] on link "Approve with Errors *" at bounding box center [762, 363] width 120 height 23
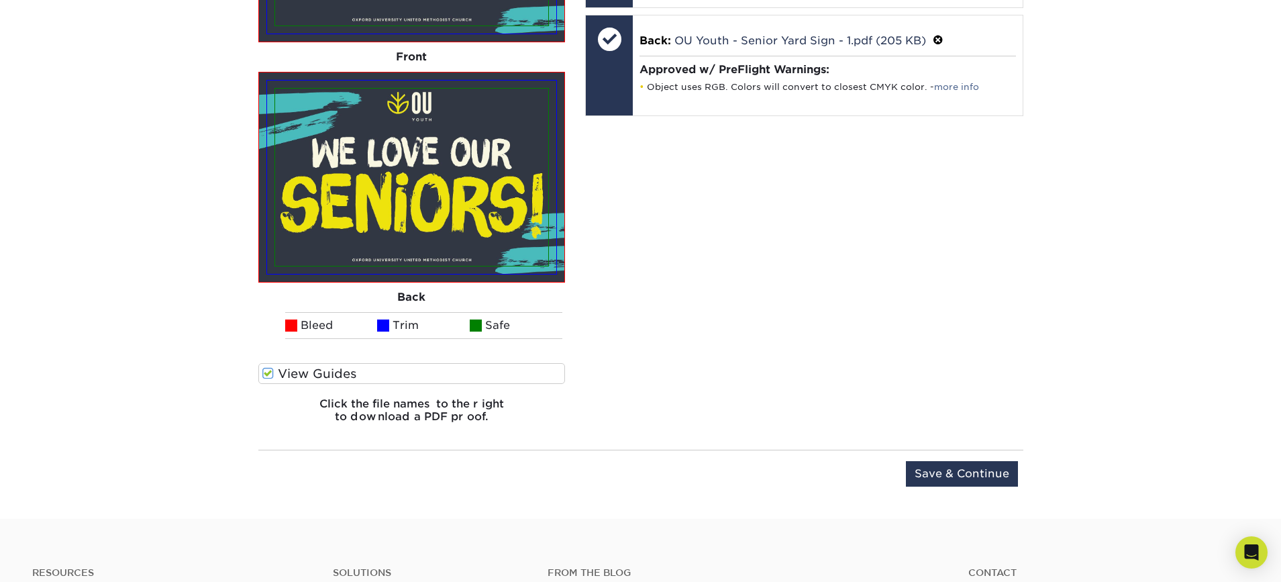
scroll to position [1122, 0]
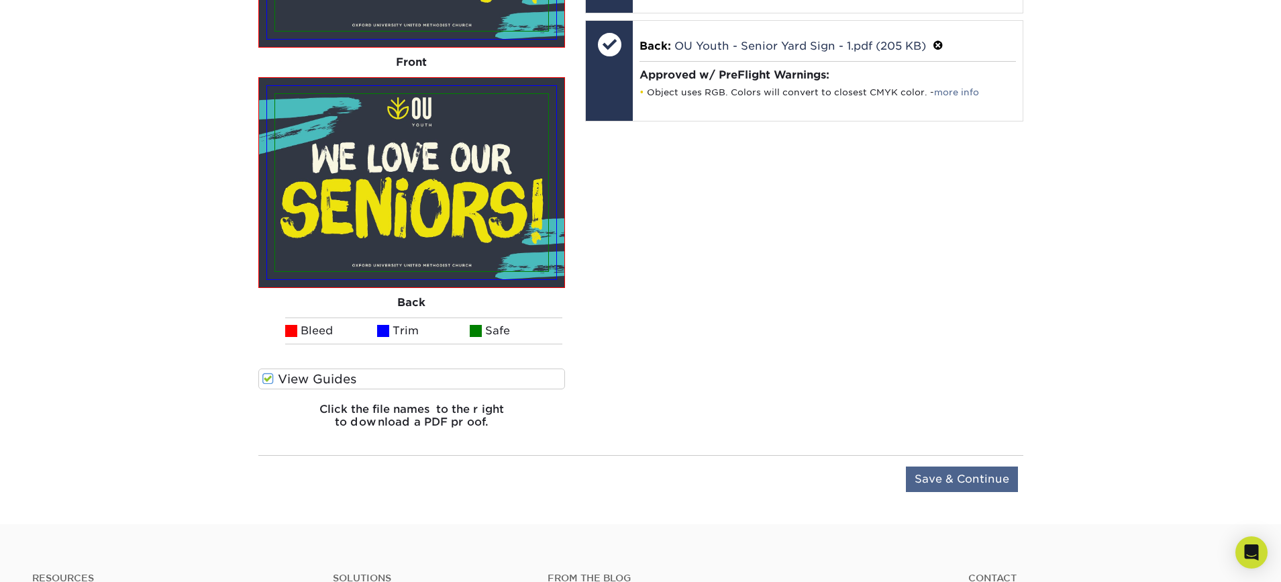
click at [994, 475] on input "Save & Continue" at bounding box center [962, 478] width 112 height 25
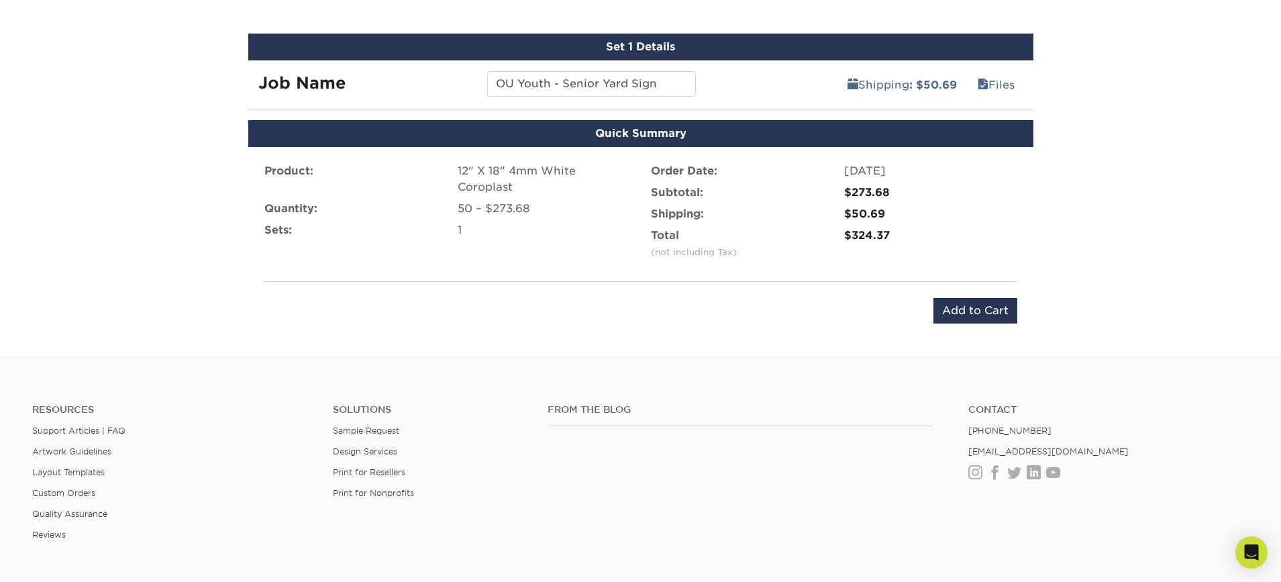
scroll to position [788, 0]
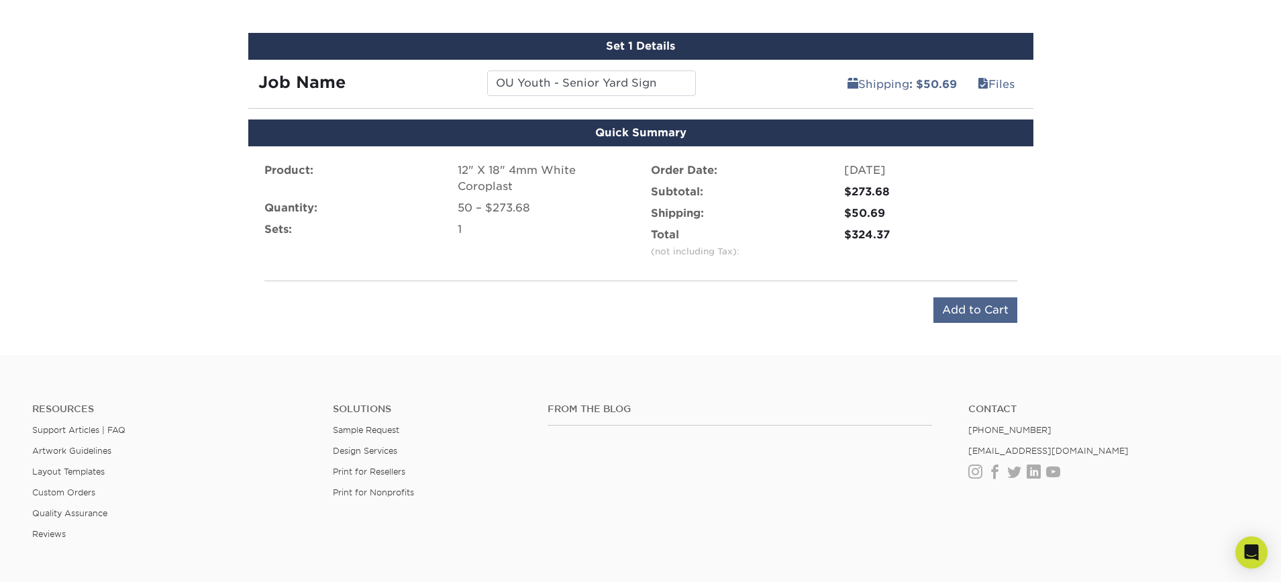
click at [978, 307] on input "Add to Cart" at bounding box center [975, 309] width 84 height 25
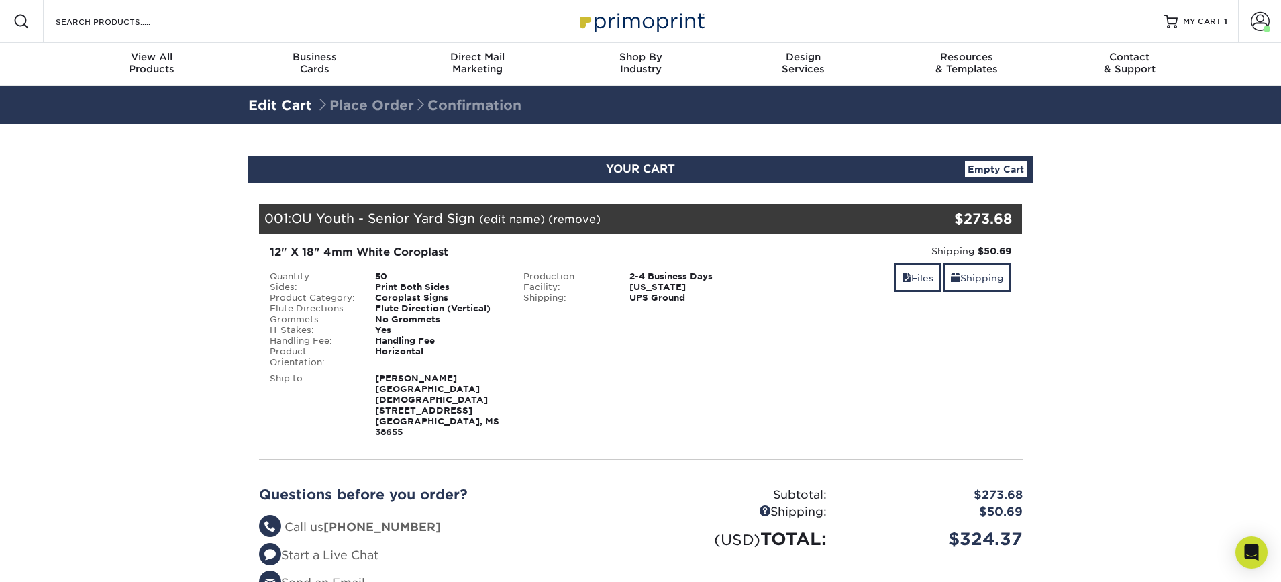
click at [110, 289] on section "YOUR CART Empty Cart Your Cart is Empty View Account Active Orders Order Histor…" at bounding box center [640, 407] width 1281 height 569
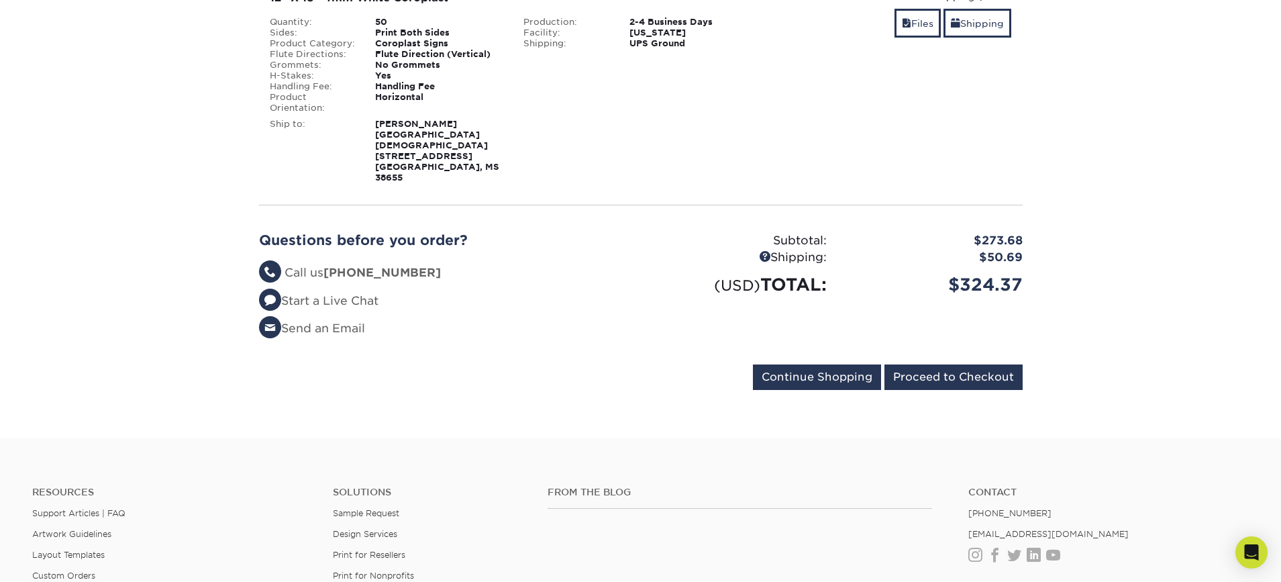
scroll to position [272, 0]
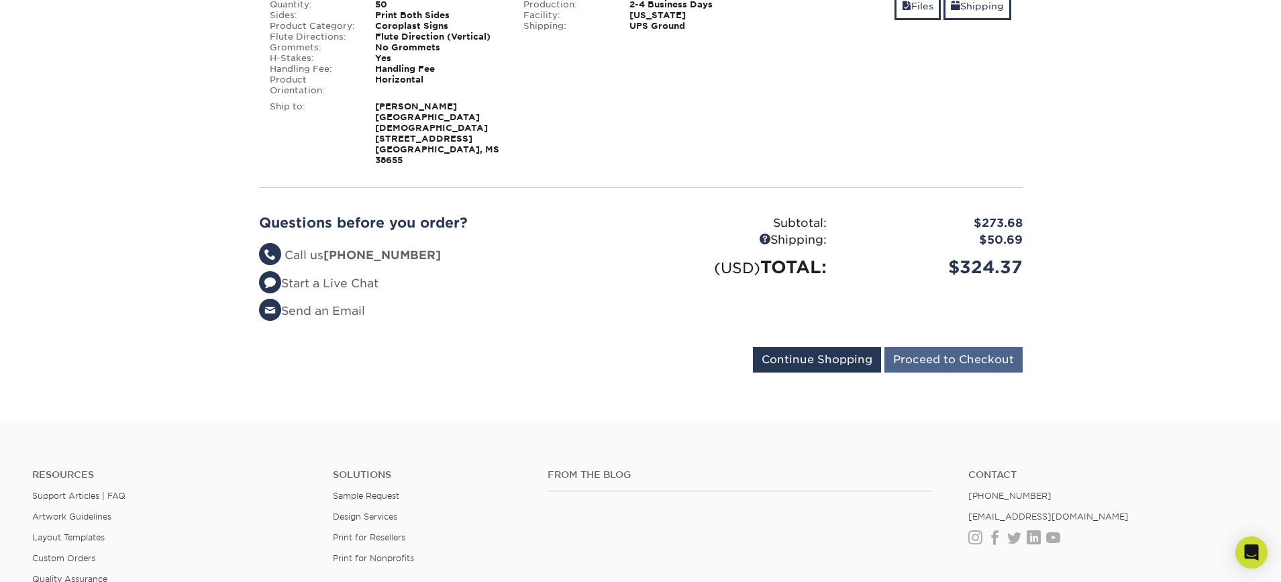
click at [1008, 358] on input "Proceed to Checkout" at bounding box center [953, 359] width 138 height 25
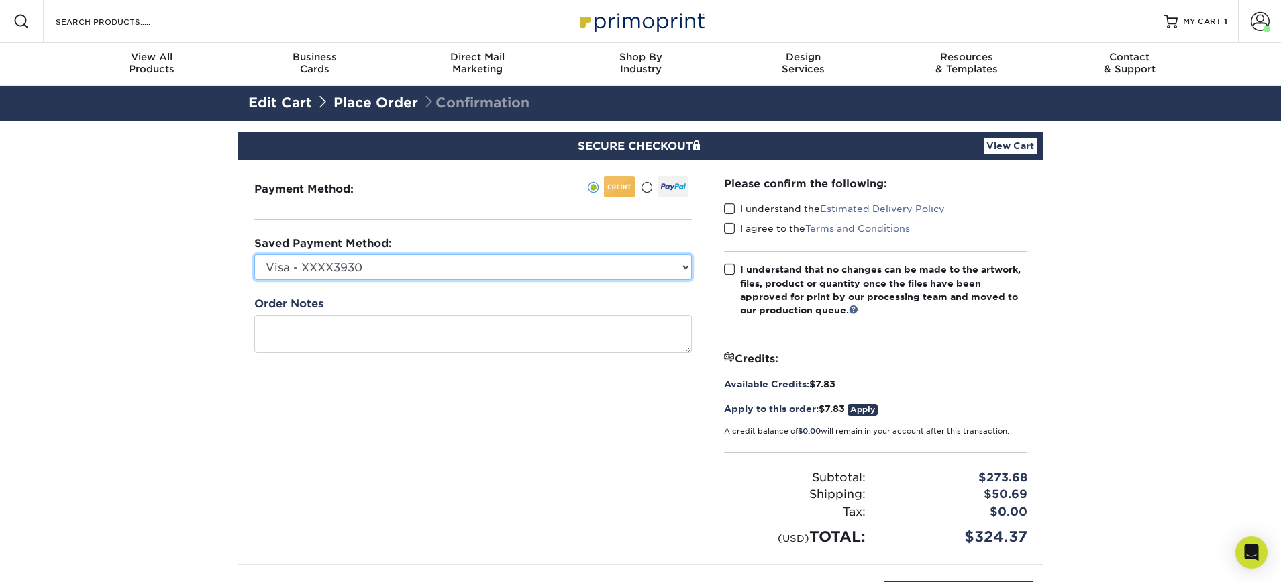
select select "62183"
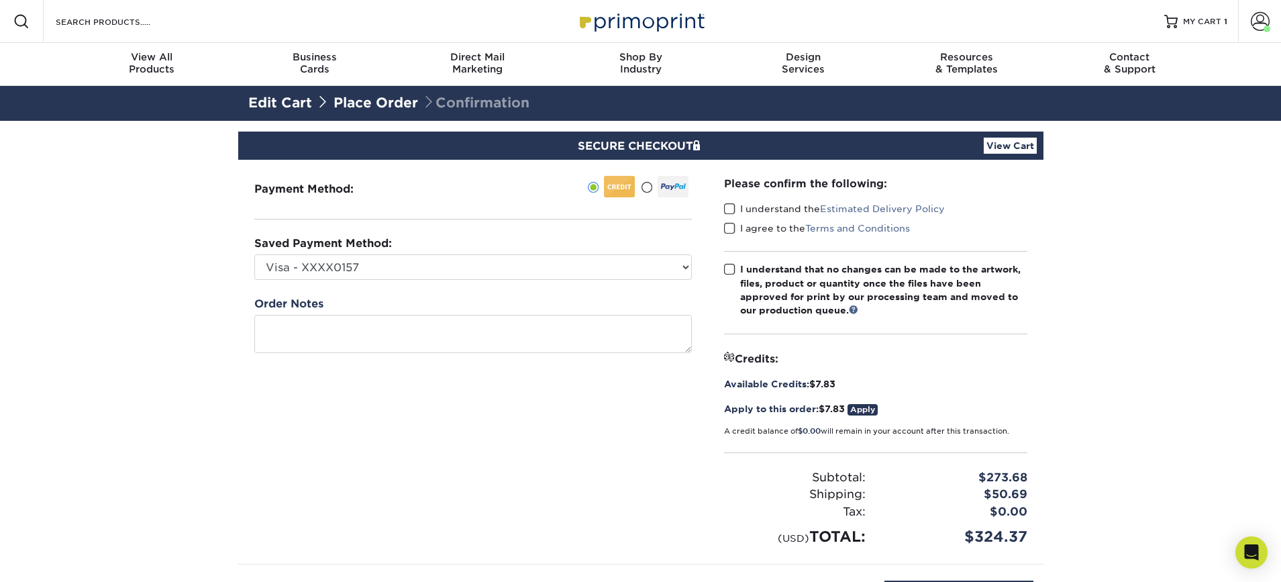
drag, startPoint x: 731, startPoint y: 206, endPoint x: 731, endPoint y: 213, distance: 7.4
click at [731, 206] on span at bounding box center [729, 209] width 11 height 13
click at [0, 0] on input "I understand the Estimated Delivery Policy" at bounding box center [0, 0] width 0 height 0
click at [728, 228] on span at bounding box center [729, 228] width 11 height 13
click at [0, 0] on input "I agree to the Terms and Conditions" at bounding box center [0, 0] width 0 height 0
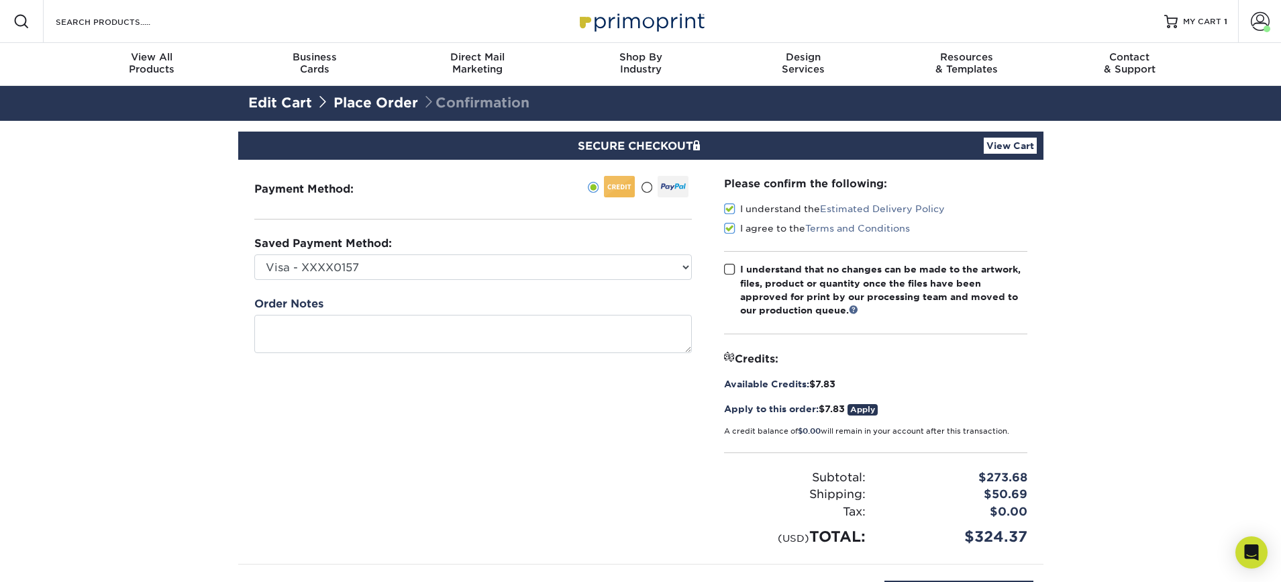
click at [727, 271] on span at bounding box center [729, 269] width 11 height 13
click at [0, 0] on input "I understand that no changes can be made to the artwork, files, product or quan…" at bounding box center [0, 0] width 0 height 0
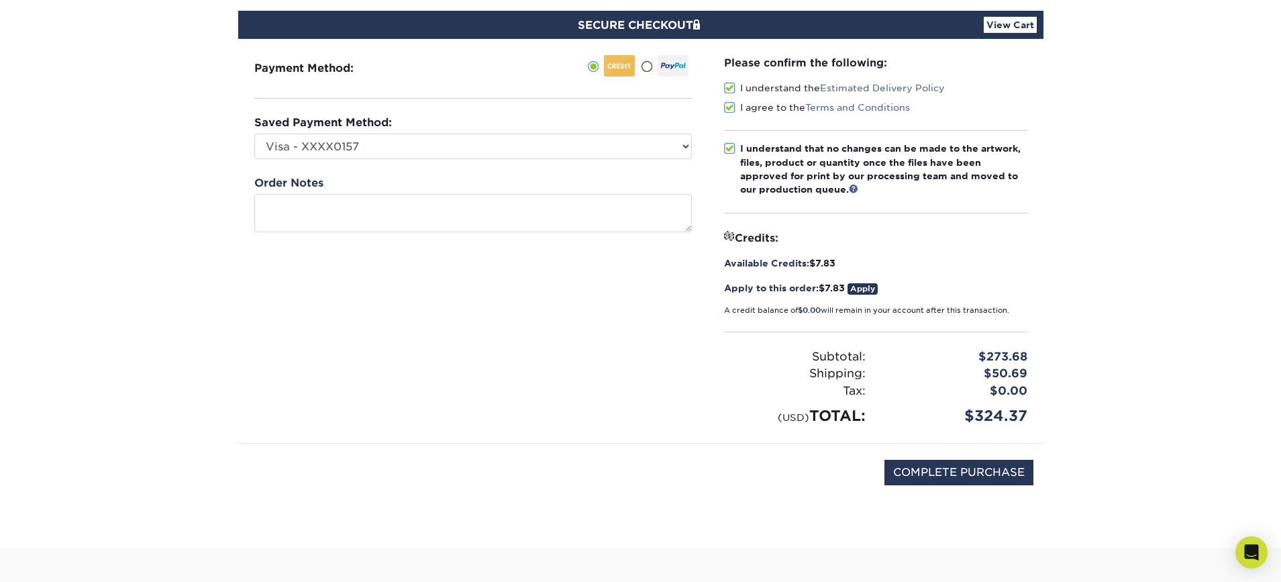
scroll to position [235, 0]
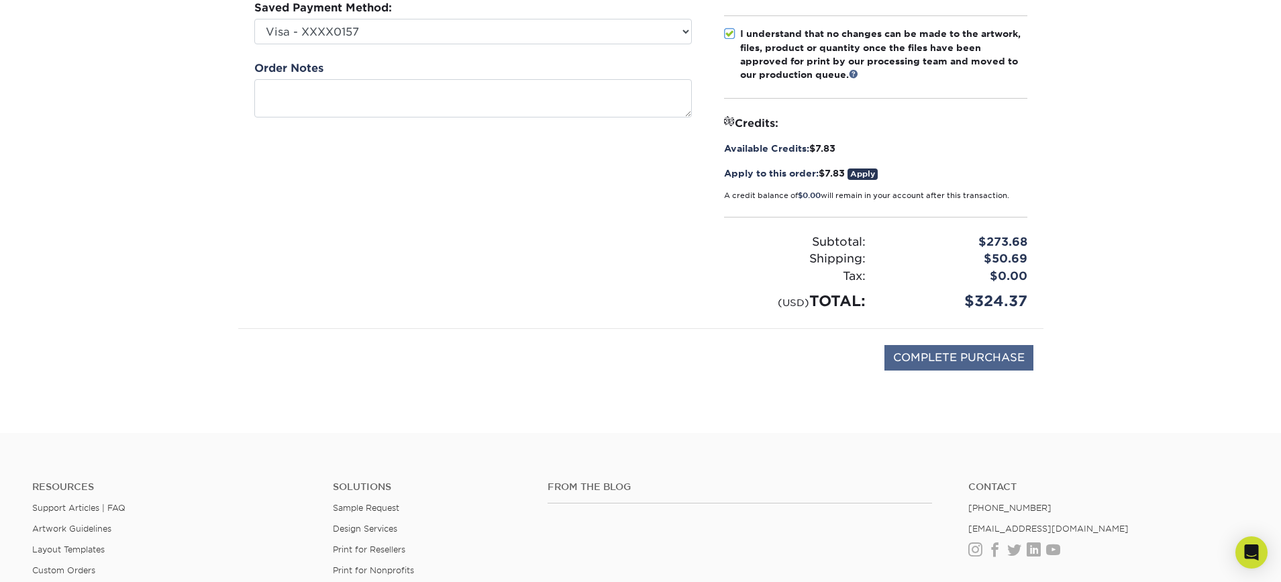
click at [988, 355] on input "COMPLETE PURCHASE" at bounding box center [958, 357] width 149 height 25
type input "PROCESSING, PLEASE WAIT..."
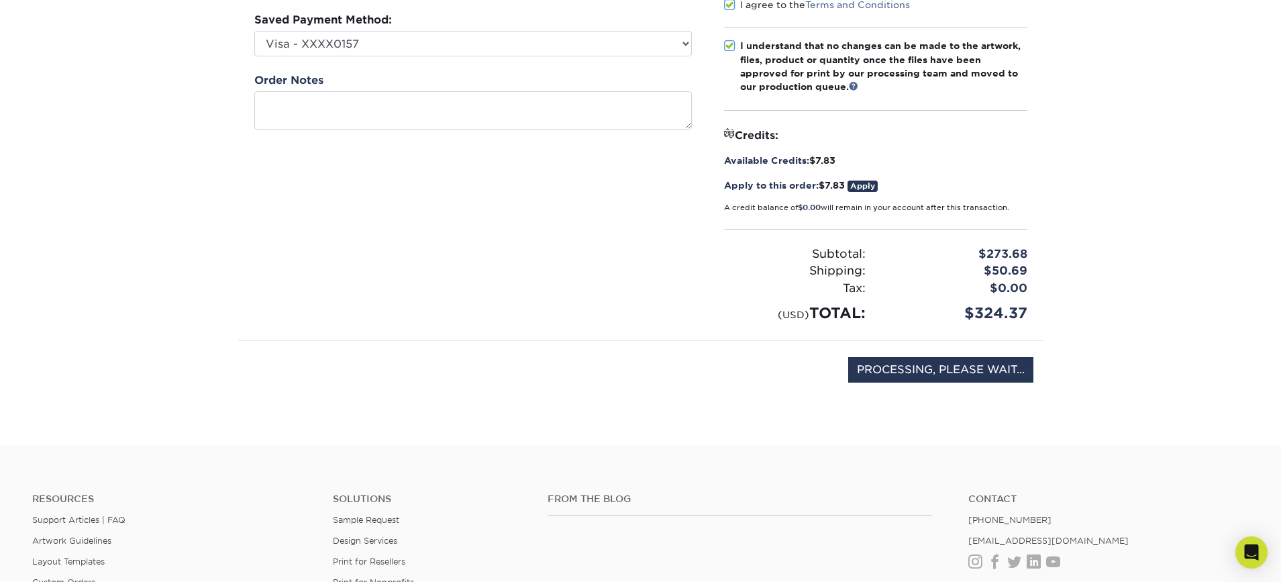
scroll to position [225, 0]
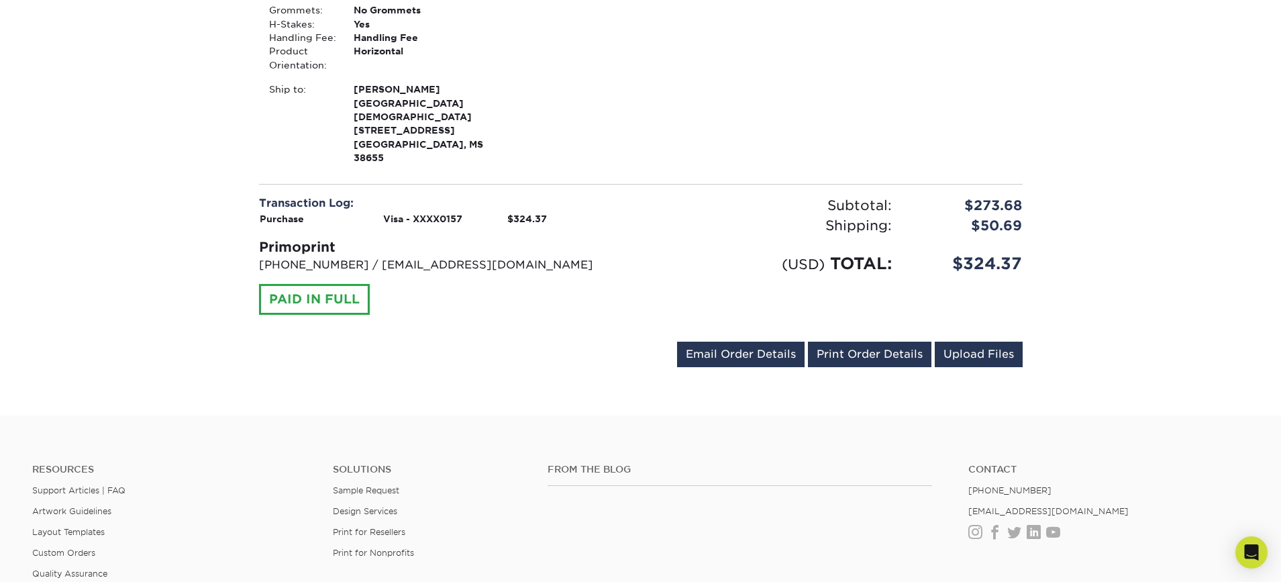
scroll to position [499, 0]
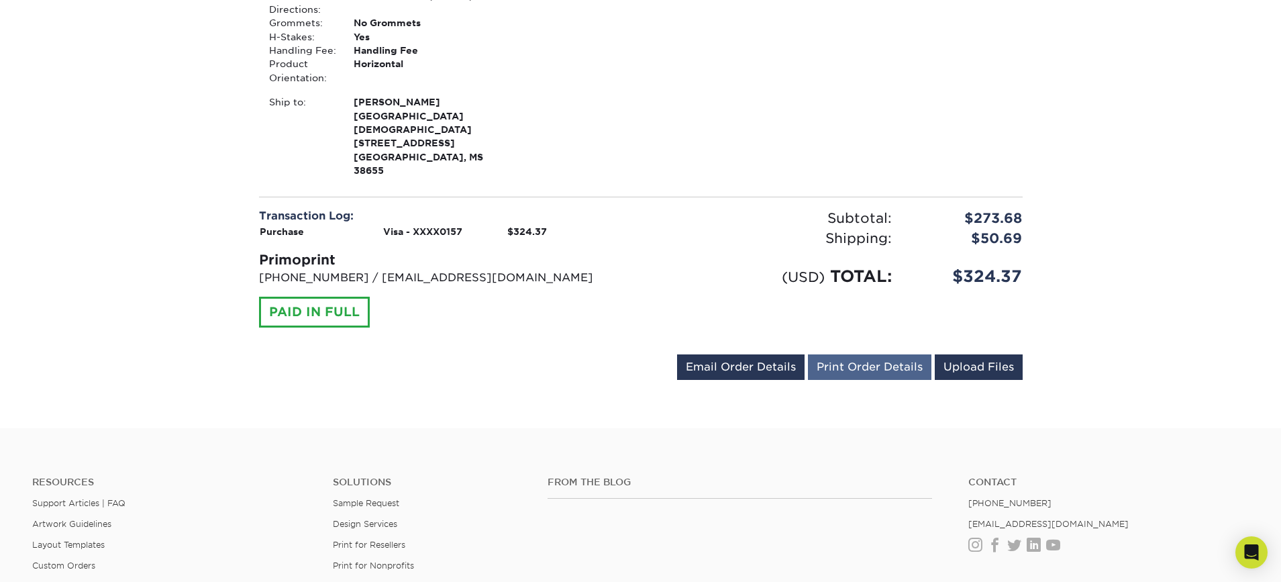
click at [853, 354] on link "Print Order Details" at bounding box center [869, 366] width 123 height 25
